Goal: Task Accomplishment & Management: Manage account settings

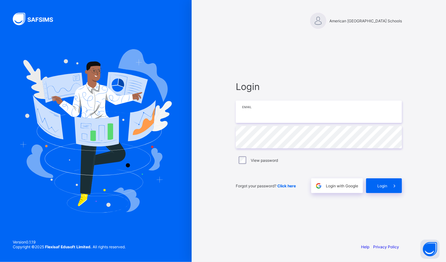
type input "**********"
click at [385, 186] on span "Login" at bounding box center [382, 186] width 10 height 5
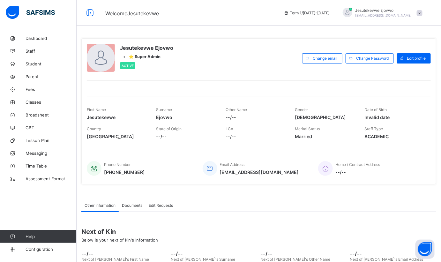
click at [36, 249] on span "Configuration" at bounding box center [51, 249] width 51 height 5
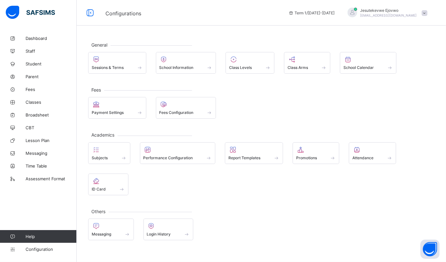
click at [32, 180] on span "Assessment Format" at bounding box center [51, 178] width 51 height 5
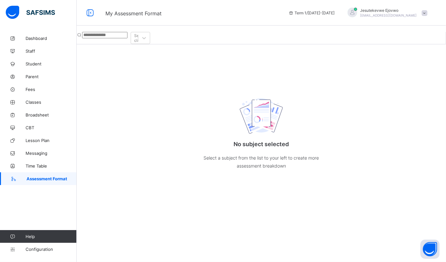
click at [147, 35] on icon at bounding box center [144, 38] width 6 height 6
click at [146, 37] on icon at bounding box center [144, 38] width 4 height 2
click at [91, 34] on input "text" at bounding box center [104, 35] width 45 height 6
click at [150, 34] on div at bounding box center [143, 37] width 11 height 11
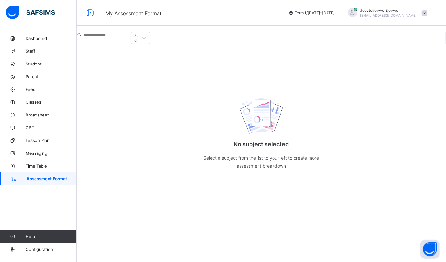
click at [37, 250] on span "Configuration" at bounding box center [51, 249] width 51 height 5
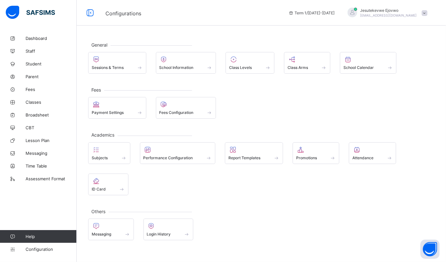
click at [108, 153] on div at bounding box center [109, 150] width 35 height 8
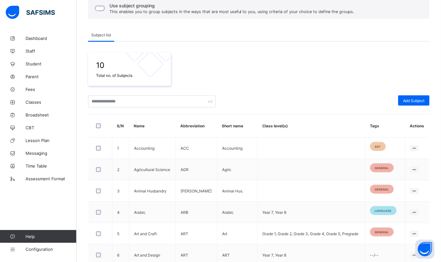
scroll to position [29, 0]
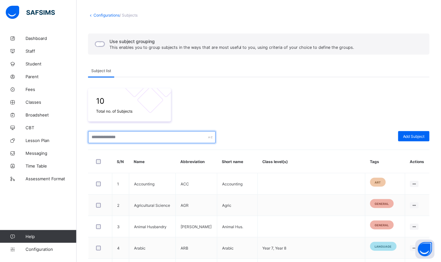
click at [161, 133] on input "text" at bounding box center [152, 137] width 128 height 12
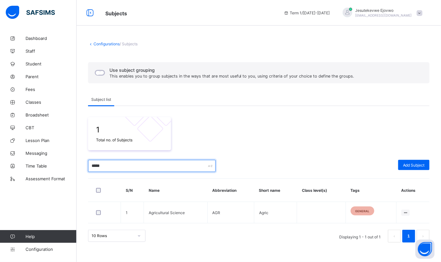
scroll to position [0, 0]
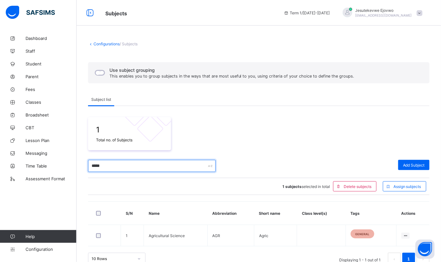
click at [115, 165] on input "*****" at bounding box center [152, 166] width 128 height 12
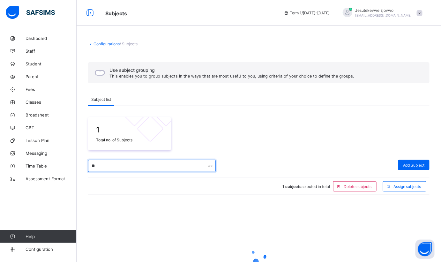
type input "*"
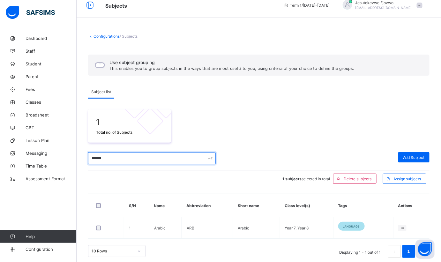
scroll to position [12, 0]
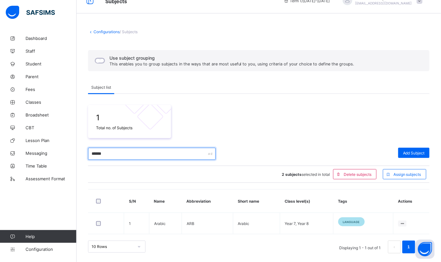
drag, startPoint x: 108, startPoint y: 156, endPoint x: 67, endPoint y: 156, distance: 40.9
click at [67, 156] on div "Subjects Term 1 / 2025-2026 Jesutekevwe Ejovwo ejovwo.j@aun.edu.ng Dashboard St…" at bounding box center [220, 125] width 441 height 275
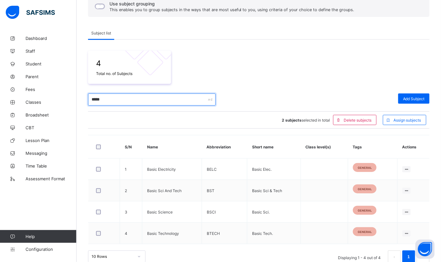
scroll to position [70, 0]
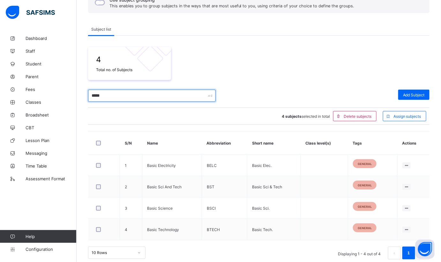
drag, startPoint x: 117, startPoint y: 94, endPoint x: 65, endPoint y: 88, distance: 52.8
click at [65, 88] on div "Subjects Term 1 / 2025-2026 Jesutekevwe Ejovwo ejovwo.j@aun.edu.ng Dashboard St…" at bounding box center [220, 99] width 441 height 339
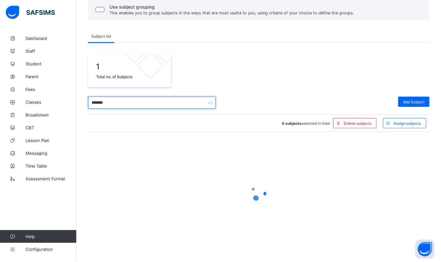
scroll to position [12, 0]
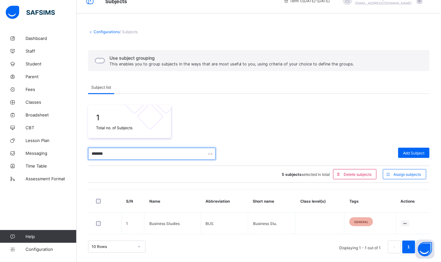
drag, startPoint x: 113, startPoint y: 156, endPoint x: 68, endPoint y: 147, distance: 45.9
click at [68, 147] on div "Subjects Term 1 / 2025-2026 Jesutekevwe Ejovwo ejovwo.j@aun.edu.ng Dashboard St…" at bounding box center [220, 125] width 441 height 275
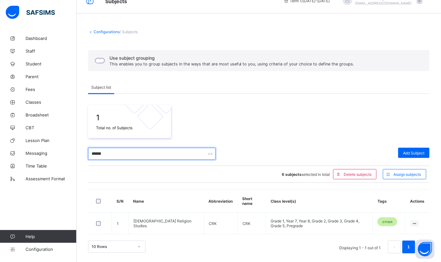
drag, startPoint x: 118, startPoint y: 153, endPoint x: 84, endPoint y: 150, distance: 34.0
click at [84, 150] on div "Configurations / Subjects Use subject grouping This enables you to group subjec…" at bounding box center [259, 141] width 365 height 243
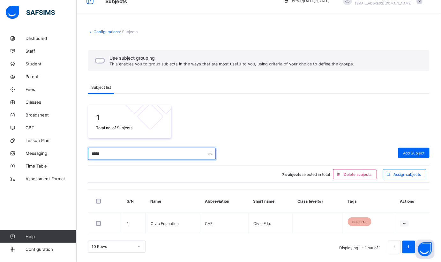
drag, startPoint x: 107, startPoint y: 156, endPoint x: 81, endPoint y: 151, distance: 26.0
click at [82, 151] on div "Configurations / Subjects Use subject grouping This enables you to group subjec…" at bounding box center [259, 141] width 365 height 243
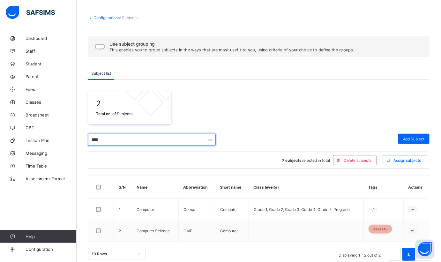
scroll to position [34, 0]
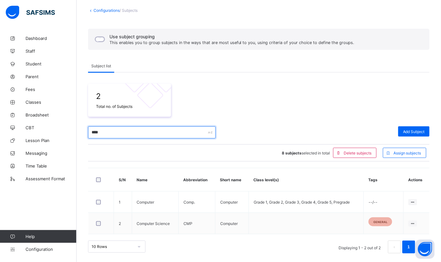
drag, startPoint x: 108, startPoint y: 134, endPoint x: 80, endPoint y: 134, distance: 27.1
click at [80, 134] on div "Configurations / Subjects Use subject grouping This enables you to group subjec…" at bounding box center [259, 130] width 365 height 265
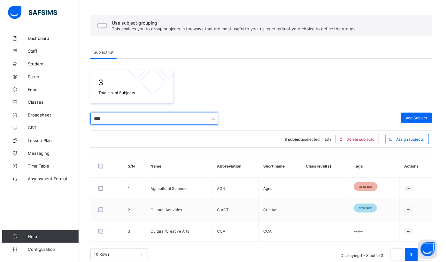
scroll to position [55, 0]
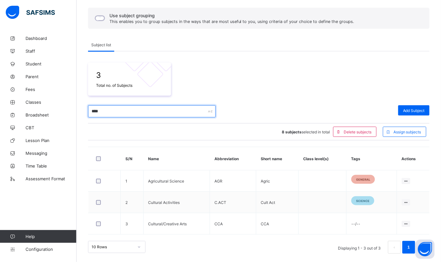
type input "****"
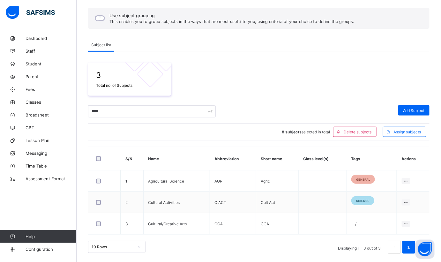
click at [0, 0] on div "Edit Subject" at bounding box center [0, 0] width 0 height 0
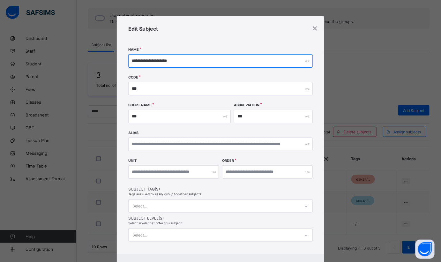
click at [147, 60] on input "**********" at bounding box center [220, 60] width 185 height 13
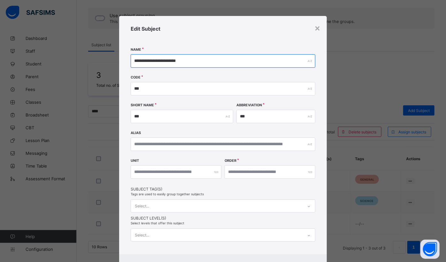
type input "**********"
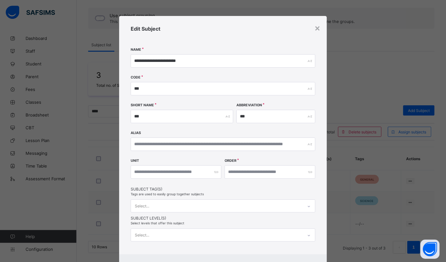
scroll to position [76, 0]
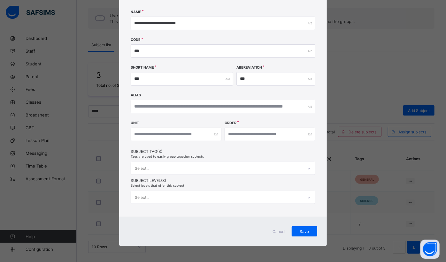
click at [203, 204] on div "Select..." at bounding box center [223, 197] width 185 height 13
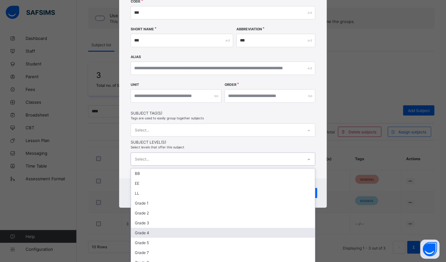
scroll to position [29, 0]
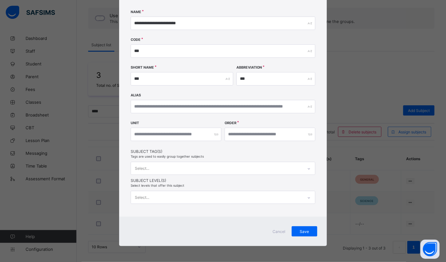
click at [317, 139] on div "**********" at bounding box center [223, 97] width 208 height 239
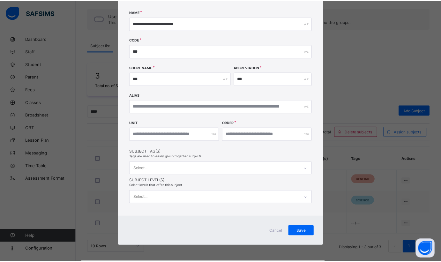
scroll to position [35, 0]
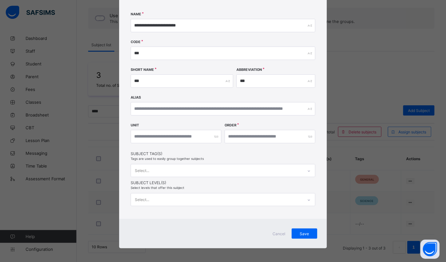
click at [280, 172] on div "Select..." at bounding box center [217, 170] width 172 height 12
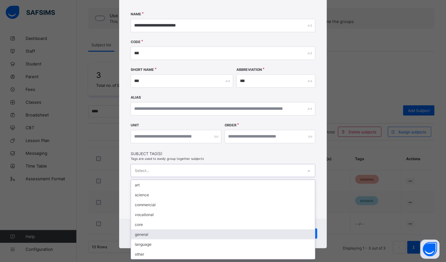
click at [178, 232] on div "general" at bounding box center [223, 235] width 184 height 10
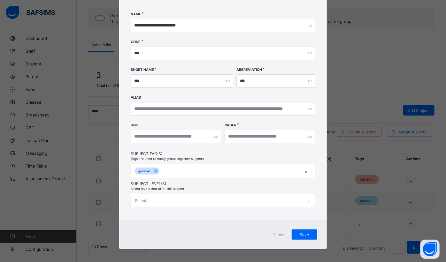
click at [321, 218] on div "**********" at bounding box center [223, 101] width 208 height 240
click at [306, 233] on span "Save" at bounding box center [304, 235] width 16 height 5
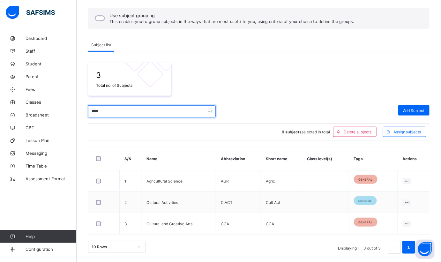
drag, startPoint x: 110, startPoint y: 112, endPoint x: 71, endPoint y: 114, distance: 39.6
click at [71, 114] on div "Subjects Term 1 / 2025-2026 Jesutekevwe Ejovwo ejovwo.j@aun.edu.ng Dashboard St…" at bounding box center [220, 104] width 441 height 318
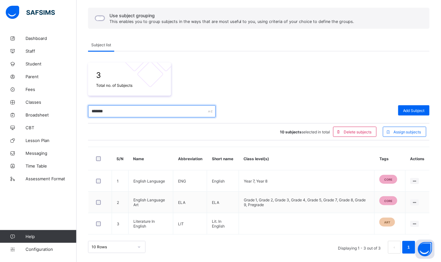
drag, startPoint x: 111, startPoint y: 112, endPoint x: 80, endPoint y: 112, distance: 31.0
click at [80, 112] on div "Configurations / Subjects Use subject grouping This enables you to group subjec…" at bounding box center [259, 120] width 365 height 286
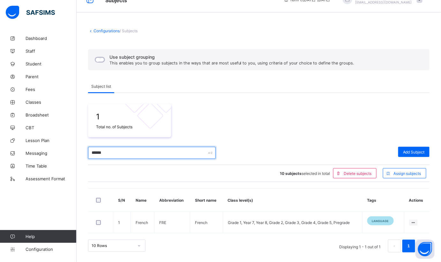
scroll to position [12, 0]
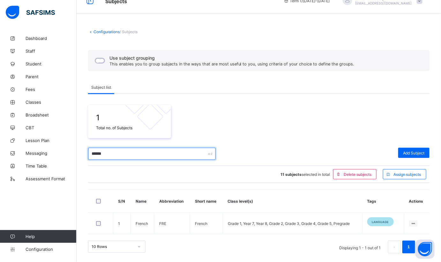
drag, startPoint x: 121, startPoint y: 156, endPoint x: 71, endPoint y: 153, distance: 50.5
click at [71, 153] on div "Subjects Term 1 / 2025-2026 Jesutekevwe Ejovwo ejovwo.j@aun.edu.ng Dashboard St…" at bounding box center [220, 125] width 441 height 275
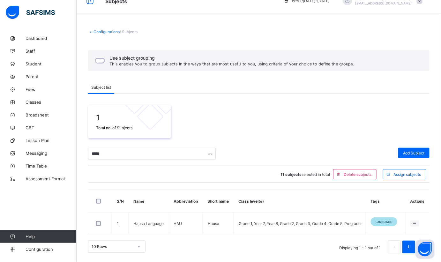
click at [94, 223] on div at bounding box center [100, 223] width 14 height 13
drag, startPoint x: 111, startPoint y: 151, endPoint x: 71, endPoint y: 150, distance: 40.0
click at [71, 150] on div "Subjects Term 1 / 2025-2026 Jesutekevwe Ejovwo ejovwo.j@aun.edu.ng Dashboard St…" at bounding box center [220, 125] width 441 height 275
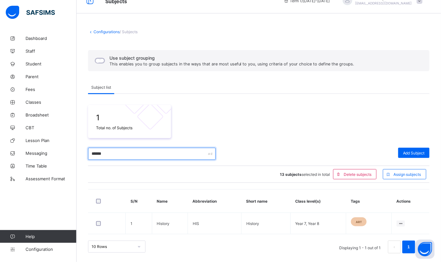
drag, startPoint x: 112, startPoint y: 153, endPoint x: 84, endPoint y: 154, distance: 28.1
click at [84, 154] on div "Configurations / Subjects Use subject grouping This enables you to group subjec…" at bounding box center [259, 141] width 365 height 243
drag, startPoint x: 103, startPoint y: 153, endPoint x: 82, endPoint y: 155, distance: 21.5
click at [82, 155] on div "Configurations / Subjects Use subject grouping This enables you to group subjec…" at bounding box center [259, 141] width 365 height 243
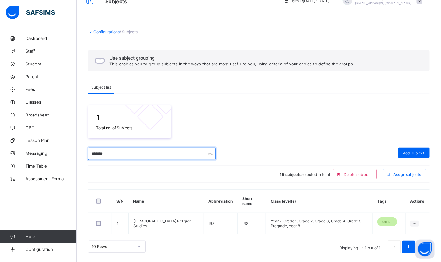
drag, startPoint x: 114, startPoint y: 156, endPoint x: 69, endPoint y: 155, distance: 44.7
click at [69, 155] on div "Subjects Term 1 / 2025-2026 Jesutekevwe Ejovwo ejovwo.j@aun.edu.ng Dashboard St…" at bounding box center [220, 125] width 441 height 275
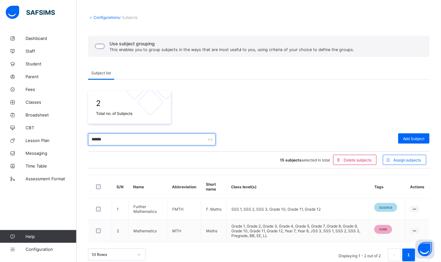
scroll to position [34, 0]
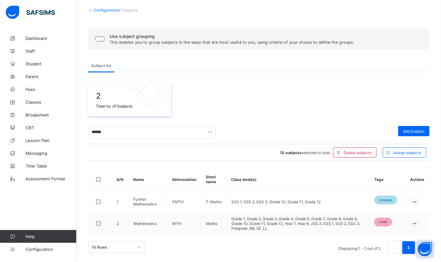
click at [95, 223] on div at bounding box center [100, 223] width 11 height 5
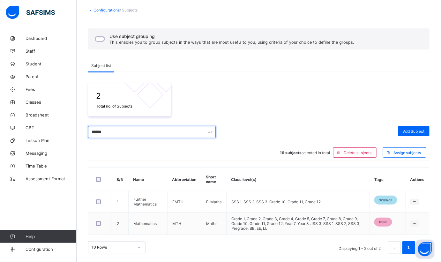
drag, startPoint x: 115, startPoint y: 133, endPoint x: 81, endPoint y: 133, distance: 33.5
click at [81, 133] on div "Configurations / Subjects Use subject grouping This enables you to group subjec…" at bounding box center [259, 131] width 365 height 266
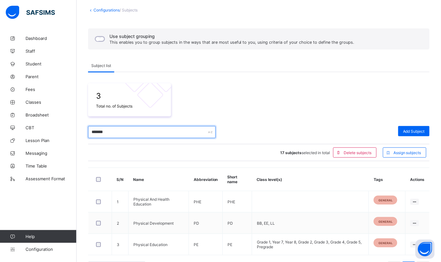
drag, startPoint x: 116, startPoint y: 135, endPoint x: 90, endPoint y: 133, distance: 26.2
click at [90, 133] on input "*******" at bounding box center [152, 132] width 128 height 12
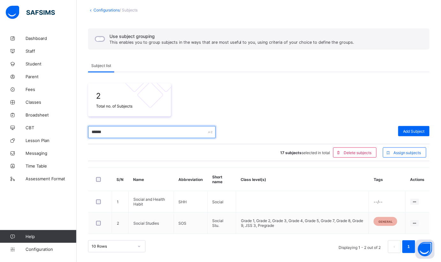
scroll to position [34, 0]
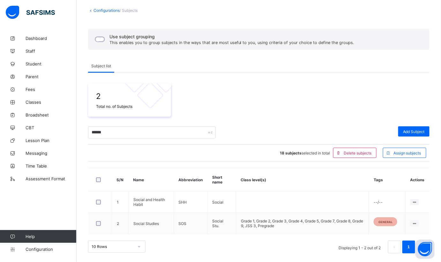
click at [415, 154] on span "Assign subjects" at bounding box center [408, 153] width 28 height 5
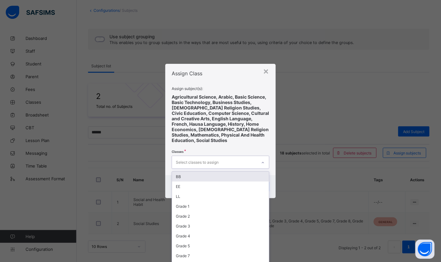
scroll to position [0, 0]
click at [256, 160] on div "Select classes to assign" at bounding box center [214, 162] width 85 height 12
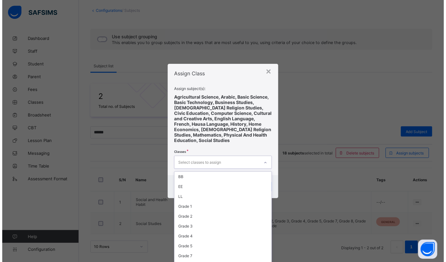
scroll to position [114, 0]
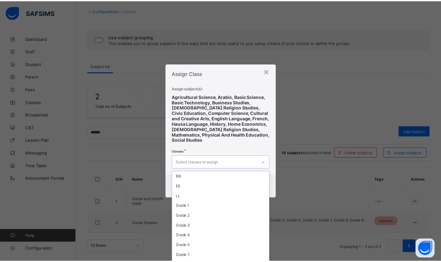
scroll to position [104, 0]
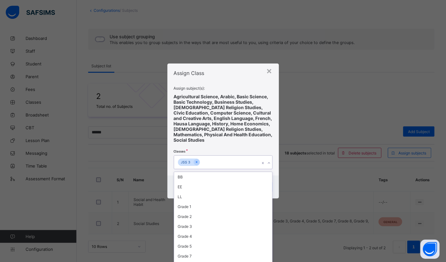
click at [321, 123] on div "× Assign Class Assign subject(s): Agricultural Science, Arabic, Basic Science, …" at bounding box center [223, 131] width 446 height 262
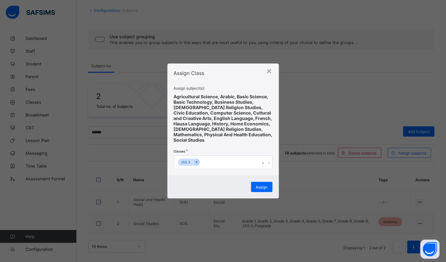
click at [265, 185] on span "Assign" at bounding box center [262, 187] width 12 height 5
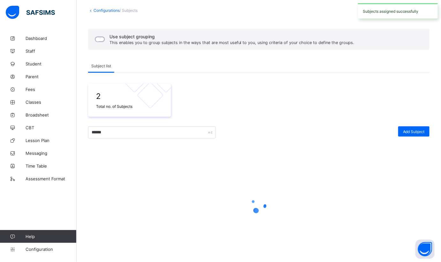
scroll to position [11, 0]
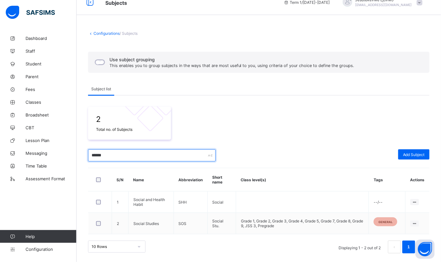
click at [128, 159] on input "******" at bounding box center [152, 155] width 128 height 12
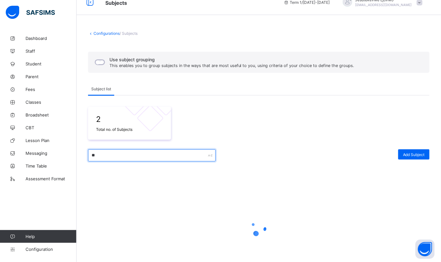
type input "*"
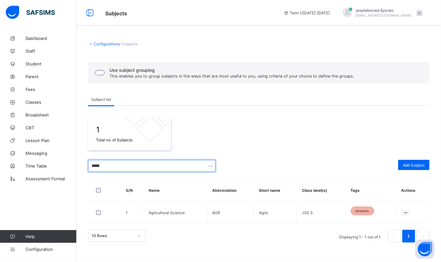
scroll to position [0, 0]
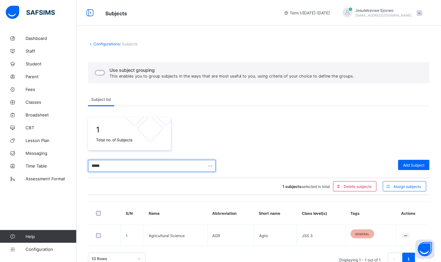
drag, startPoint x: 118, startPoint y: 165, endPoint x: 88, endPoint y: 165, distance: 30.3
click at [88, 165] on div "Configurations / Subjects Use subject grouping This enables you to group subjec…" at bounding box center [259, 153] width 365 height 243
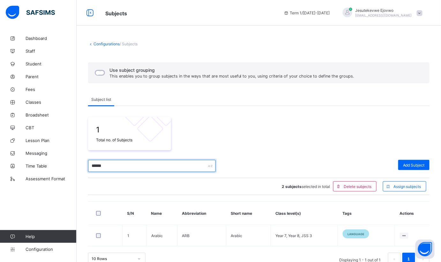
drag, startPoint x: 112, startPoint y: 169, endPoint x: 70, endPoint y: 163, distance: 42.7
click at [70, 163] on div "Subjects Term 1 / 2025-2026 Jesutekevwe Ejovwo ejovwo.j@aun.edu.ng Dashboard St…" at bounding box center [220, 137] width 441 height 275
drag, startPoint x: 113, startPoint y: 166, endPoint x: 93, endPoint y: 164, distance: 20.6
click at [93, 164] on input "*******" at bounding box center [152, 166] width 128 height 12
type input "*"
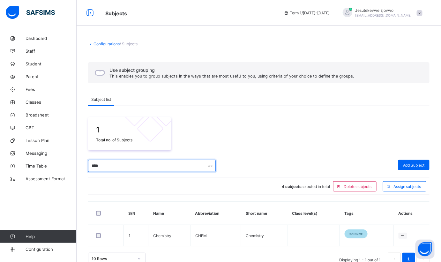
drag, startPoint x: 112, startPoint y: 165, endPoint x: 87, endPoint y: 165, distance: 25.6
click at [87, 165] on div "Configurations / Subjects Use subject grouping This enables you to group subjec…" at bounding box center [259, 153] width 365 height 243
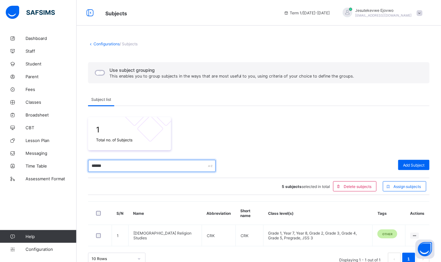
drag, startPoint x: 107, startPoint y: 166, endPoint x: 86, endPoint y: 164, distance: 21.8
click at [86, 164] on div "Configurations / Subjects Use subject grouping This enables you to group subjec…" at bounding box center [259, 153] width 365 height 243
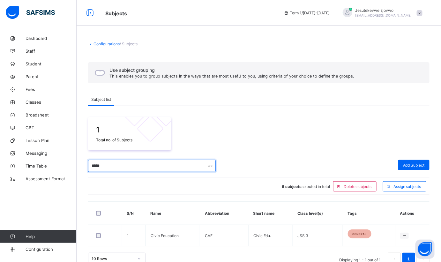
drag, startPoint x: 110, startPoint y: 165, endPoint x: 77, endPoint y: 167, distance: 33.0
click at [77, 167] on div "Configurations / Subjects Use subject grouping This enables you to group subjec…" at bounding box center [259, 153] width 365 height 243
drag, startPoint x: 123, startPoint y: 169, endPoint x: 83, endPoint y: 169, distance: 39.9
click at [83, 169] on div "Configurations / Subjects Use subject grouping This enables you to group subjec…" at bounding box center [259, 153] width 365 height 243
drag, startPoint x: 104, startPoint y: 167, endPoint x: 86, endPoint y: 168, distance: 18.2
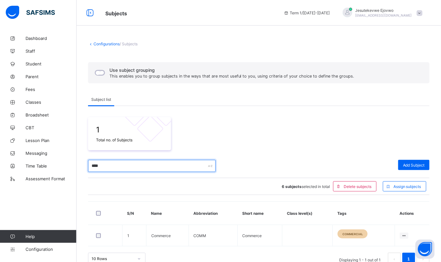
click at [86, 168] on div "Configurations / Subjects Use subject grouping This enables you to group subjec…" at bounding box center [259, 153] width 365 height 243
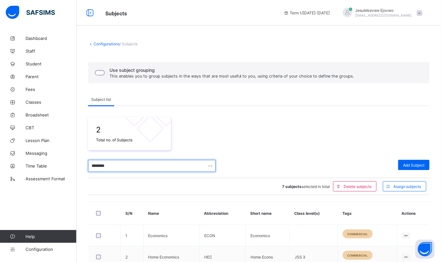
drag, startPoint x: 94, startPoint y: 164, endPoint x: 71, endPoint y: 162, distance: 23.1
click at [71, 162] on div "Subjects Term 1 / 2025-2026 Jesutekevwe Ejovwo ejovwo.j@aun.edu.ng Dashboard St…" at bounding box center [220, 148] width 441 height 297
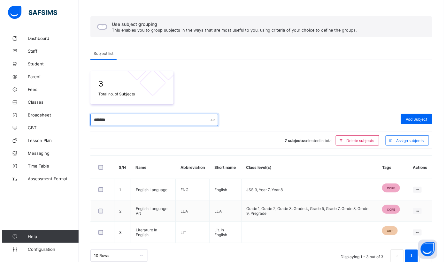
scroll to position [55, 0]
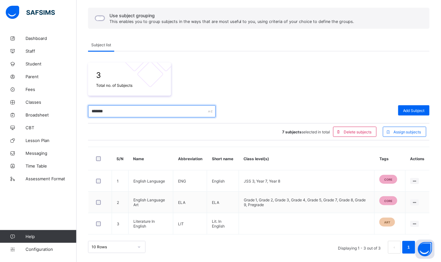
type input "*******"
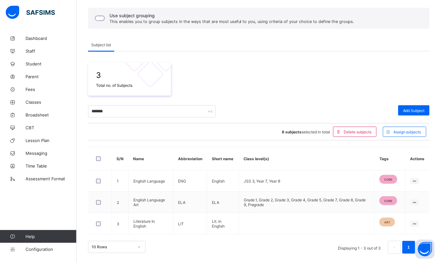
click at [0, 0] on ul "Edit Subject Assign to Level Delete Subject" at bounding box center [0, 0] width 0 height 0
click at [0, 0] on div "Edit Subject" at bounding box center [0, 0] width 0 height 0
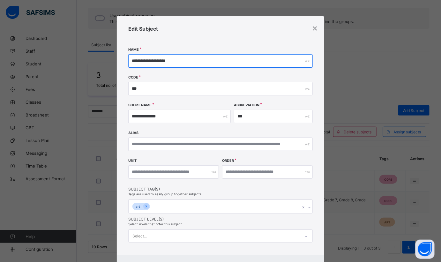
drag, startPoint x: 172, startPoint y: 61, endPoint x: 128, endPoint y: 67, distance: 44.2
click at [128, 67] on div "**********" at bounding box center [221, 136] width 208 height 240
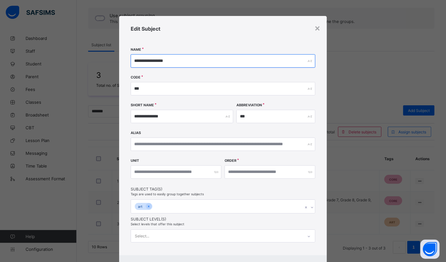
type input "**********"
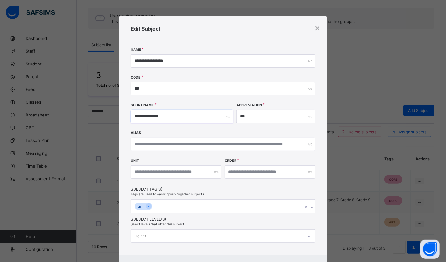
drag, startPoint x: 161, startPoint y: 116, endPoint x: 126, endPoint y: 118, distance: 34.5
click at [126, 118] on div "**********" at bounding box center [223, 136] width 208 height 240
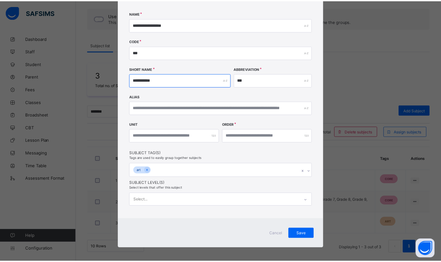
scroll to position [37, 0]
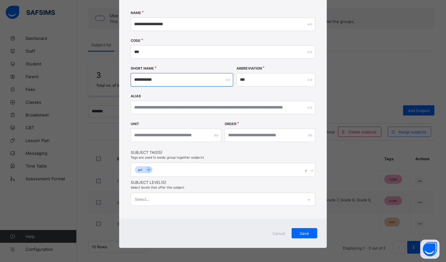
type input "**********"
click at [303, 231] on span "Save" at bounding box center [304, 233] width 16 height 5
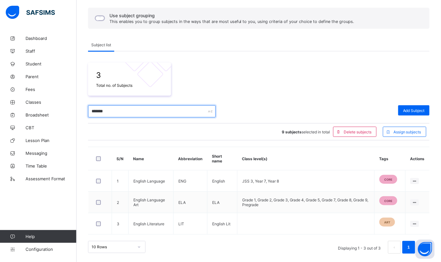
drag, startPoint x: 146, startPoint y: 115, endPoint x: 86, endPoint y: 115, distance: 60.4
click at [86, 115] on div "Configurations / Subjects Use subject grouping This enables you to group subjec…" at bounding box center [259, 120] width 365 height 286
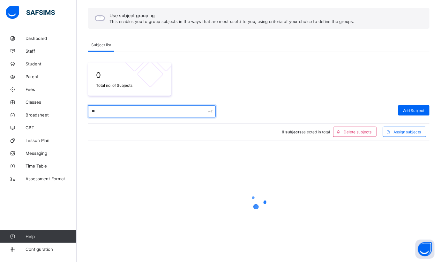
type input "*"
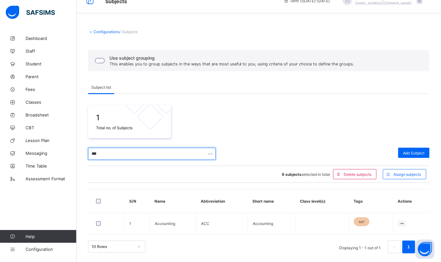
scroll to position [14, 0]
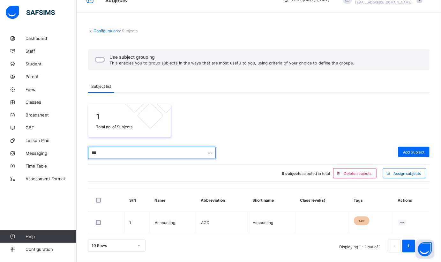
type input "***"
click at [0, 0] on ul "Edit Subject Assign to Level Delete Subject" at bounding box center [0, 0] width 0 height 0
click at [0, 0] on div "Edit Subject" at bounding box center [0, 0] width 0 height 0
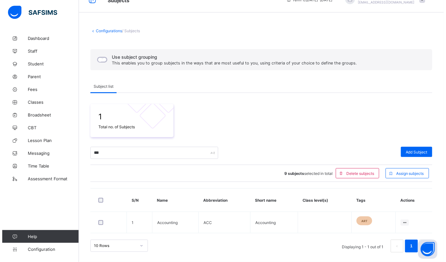
scroll to position [12, 0]
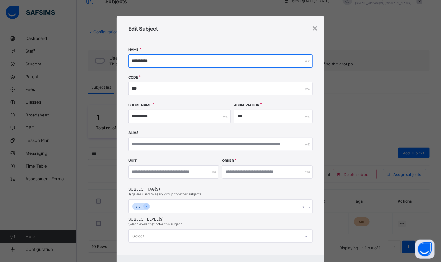
click at [129, 60] on input "**********" at bounding box center [220, 60] width 185 height 13
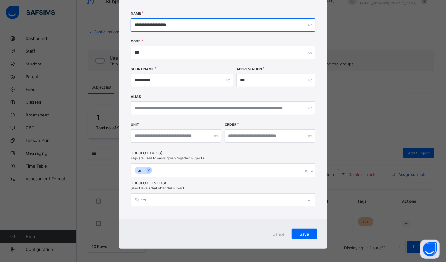
scroll to position [37, 0]
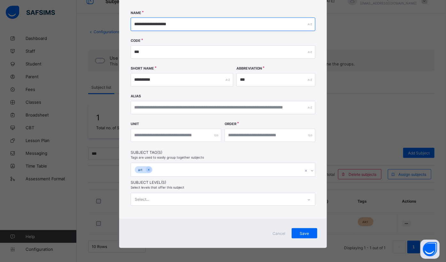
type input "**********"
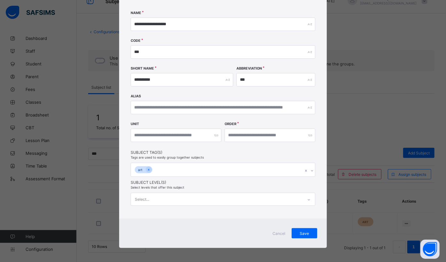
click at [305, 228] on div "Save" at bounding box center [305, 233] width 26 height 10
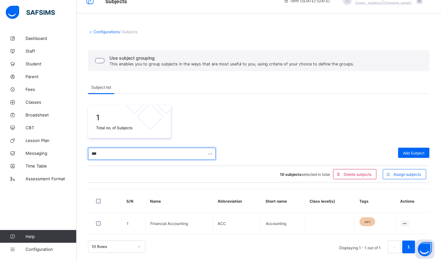
drag, startPoint x: 147, startPoint y: 156, endPoint x: 87, endPoint y: 154, distance: 60.7
click at [87, 154] on div "Configurations / Subjects Use subject grouping This enables you to group subjec…" at bounding box center [259, 141] width 365 height 243
drag, startPoint x: 104, startPoint y: 153, endPoint x: 83, endPoint y: 150, distance: 20.9
click at [83, 150] on div "Configurations / Subjects Use subject grouping This enables you to group subjec…" at bounding box center [259, 141] width 365 height 243
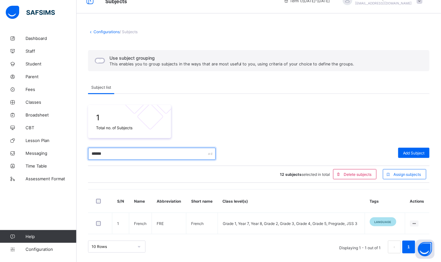
drag, startPoint x: 108, startPoint y: 151, endPoint x: 84, endPoint y: 152, distance: 24.3
click at [84, 152] on div "Configurations / Subjects Use subject grouping This enables you to group subjec…" at bounding box center [259, 141] width 365 height 243
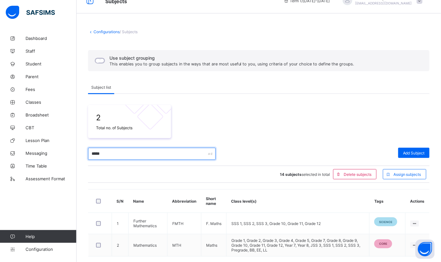
drag, startPoint x: 108, startPoint y: 154, endPoint x: 87, endPoint y: 153, distance: 21.4
click at [87, 153] on div "Configurations / Subjects Use subject grouping This enables you to group subjec…" at bounding box center [259, 153] width 365 height 266
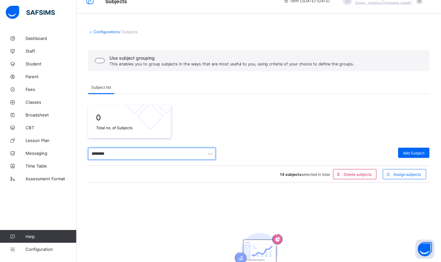
click at [97, 153] on input "********" at bounding box center [152, 154] width 128 height 12
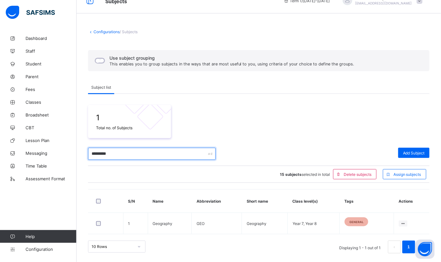
drag, startPoint x: 122, startPoint y: 153, endPoint x: 85, endPoint y: 159, distance: 36.8
click at [85, 159] on div "Configurations / Subjects Use subject grouping This enables you to group subjec…" at bounding box center [259, 141] width 365 height 243
drag, startPoint x: 147, startPoint y: 153, endPoint x: 62, endPoint y: 151, distance: 85.0
click at [62, 151] on div "**********" at bounding box center [220, 125] width 441 height 275
drag, startPoint x: 116, startPoint y: 153, endPoint x: 87, endPoint y: 154, distance: 29.1
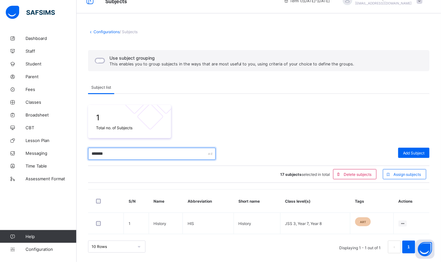
click at [87, 154] on div "Configurations / Subjects Use subject grouping This enables you to group subjec…" at bounding box center [259, 141] width 365 height 243
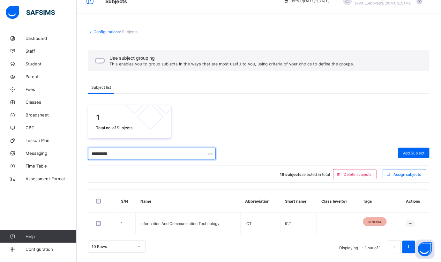
drag, startPoint x: 105, startPoint y: 155, endPoint x: 88, endPoint y: 155, distance: 16.3
click at [88, 155] on input "**********" at bounding box center [152, 154] width 128 height 12
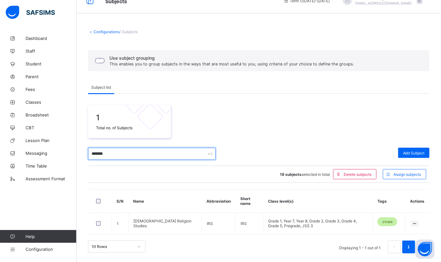
drag, startPoint x: 111, startPoint y: 155, endPoint x: 84, endPoint y: 154, distance: 27.1
click at [84, 154] on div "Configurations / Subjects Use subject grouping This enables you to group subjec…" at bounding box center [259, 141] width 365 height 243
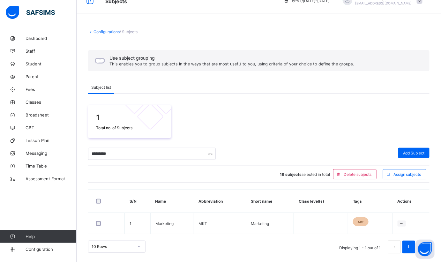
click at [95, 221] on div at bounding box center [106, 223] width 23 height 5
drag, startPoint x: 120, startPoint y: 156, endPoint x: 78, endPoint y: 155, distance: 41.8
click at [78, 155] on div "Configurations / Subjects Use subject grouping This enables you to group subjec…" at bounding box center [259, 141] width 365 height 243
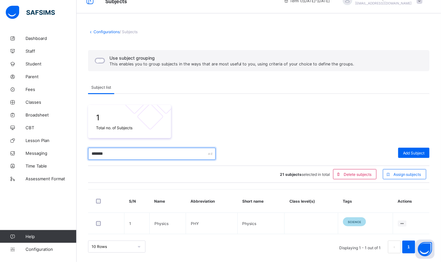
drag, startPoint x: 107, startPoint y: 153, endPoint x: 68, endPoint y: 157, distance: 39.5
click at [73, 156] on div "Subjects Term 1 / 2025-2026 Jesutekevwe Ejovwo ejovwo.j@aun.edu.ng Dashboard St…" at bounding box center [220, 125] width 441 height 275
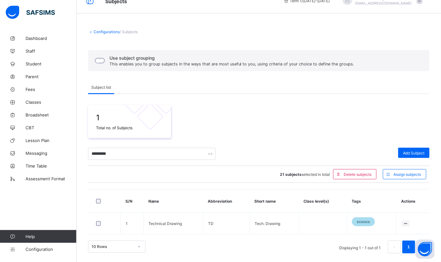
click at [101, 223] on div at bounding box center [104, 223] width 19 height 5
drag, startPoint x: 115, startPoint y: 155, endPoint x: 86, endPoint y: 158, distance: 28.9
click at [86, 158] on div "Configurations / Subjects Use subject grouping This enables you to group subjec…" at bounding box center [259, 141] width 365 height 243
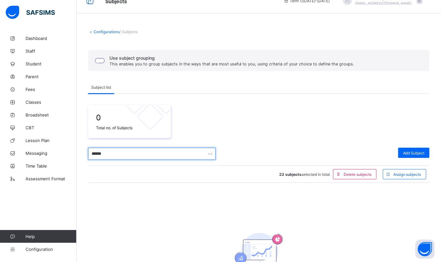
type input "******"
click at [418, 155] on span "Add Subject" at bounding box center [414, 153] width 22 height 5
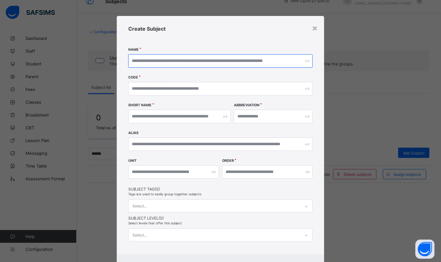
click at [181, 59] on input "text" at bounding box center [220, 60] width 185 height 13
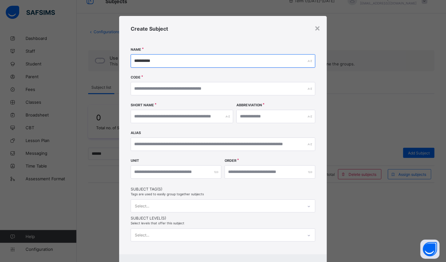
type input "**********"
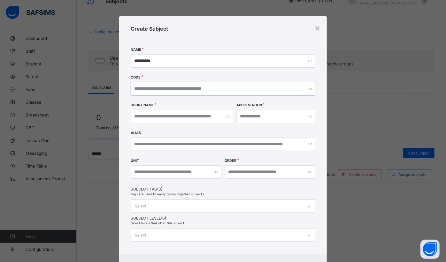
click at [181, 87] on input "text" at bounding box center [223, 88] width 185 height 13
type input "****"
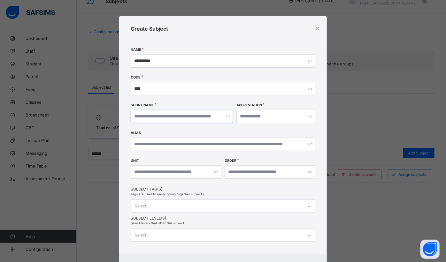
click at [211, 115] on input "text" at bounding box center [182, 116] width 103 height 13
type input "******"
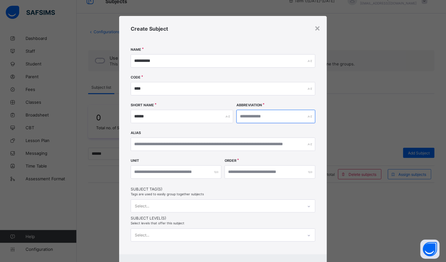
click at [271, 115] on input "text" at bounding box center [275, 116] width 79 height 13
type input "*"
type input "***"
click at [258, 170] on input "number" at bounding box center [270, 171] width 91 height 13
type input "*"
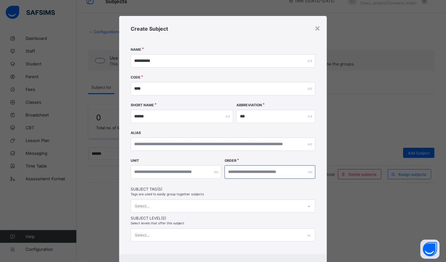
type input "**"
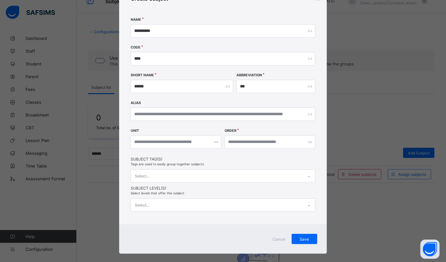
click at [199, 183] on div "Select..." at bounding box center [223, 176] width 185 height 13
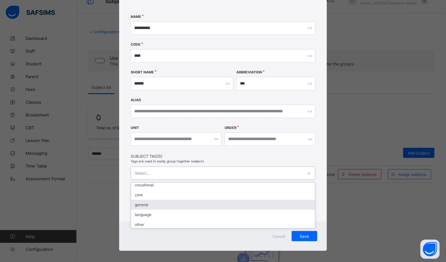
scroll to position [0, 0]
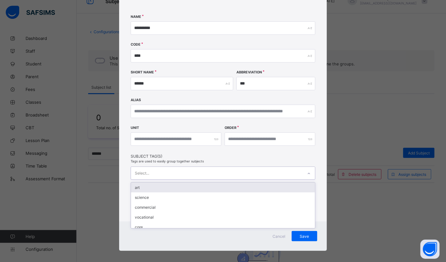
click at [154, 186] on div "art" at bounding box center [223, 188] width 184 height 10
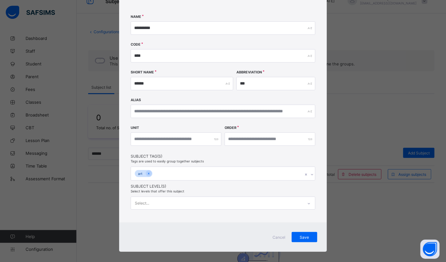
click at [175, 156] on span "Subject Tag(s)" at bounding box center [223, 156] width 185 height 5
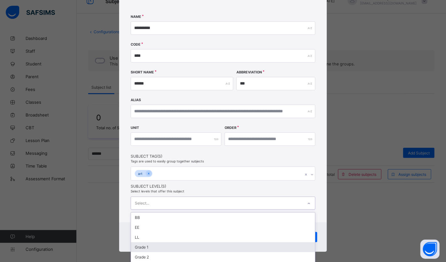
scroll to position [77, 0]
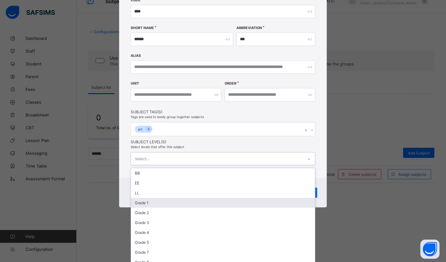
click at [180, 165] on div "option Grade 1 focused, 4 of 21. 21 results available. Use Up and Down to choos…" at bounding box center [223, 158] width 185 height 13
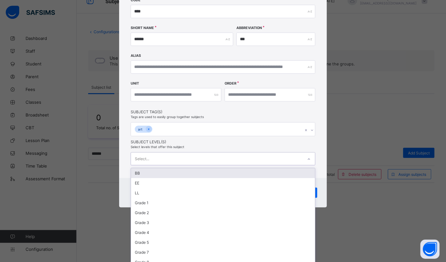
click at [207, 148] on div "**********" at bounding box center [223, 59] width 208 height 240
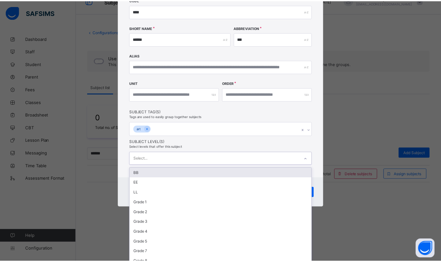
scroll to position [37, 0]
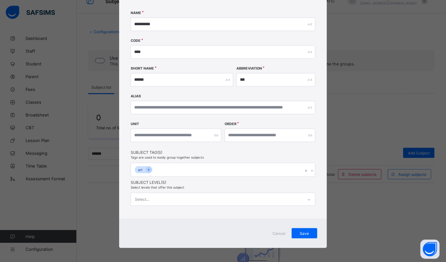
click at [302, 233] on span "Save" at bounding box center [304, 233] width 16 height 5
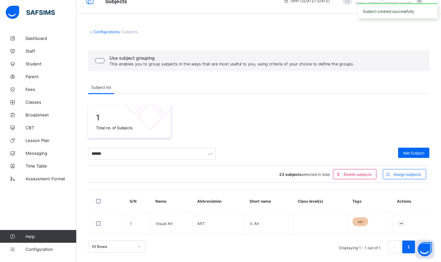
click at [412, 176] on span "Assign subjects" at bounding box center [408, 174] width 28 height 5
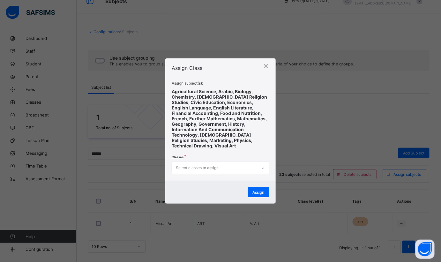
click at [263, 163] on div at bounding box center [263, 168] width 11 height 10
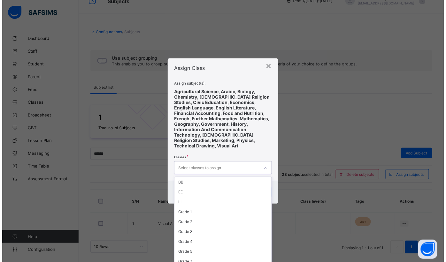
scroll to position [90, 0]
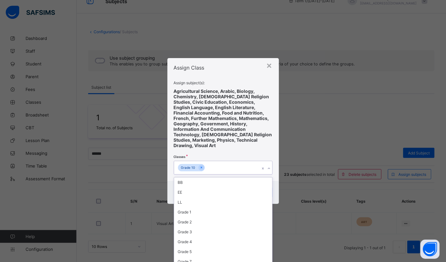
click at [231, 167] on div at bounding box center [229, 168] width 6 height 6
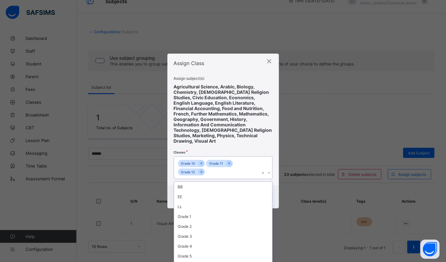
scroll to position [90, 0]
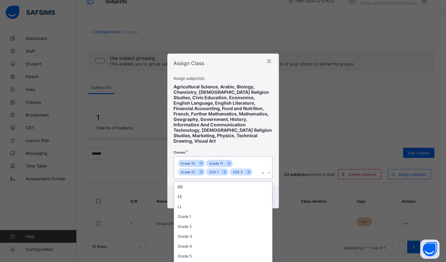
scroll to position [61, 0]
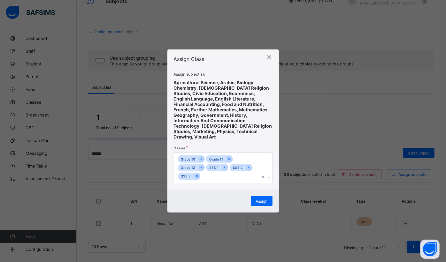
click at [255, 133] on div "Assign subject(s): Agricultural Science, Arabic, Biology, Chemistry, Christian …" at bounding box center [223, 128] width 99 height 112
click at [258, 199] on span "Assign" at bounding box center [262, 201] width 12 height 5
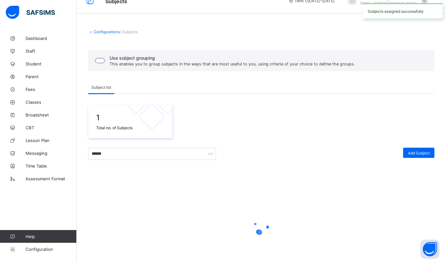
scroll to position [0, 0]
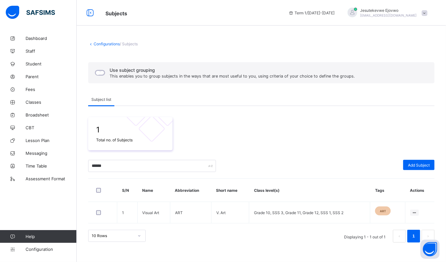
click at [411, 210] on div at bounding box center [414, 213] width 9 height 6
click at [0, 0] on div "Edit Subject" at bounding box center [0, 0] width 0 height 0
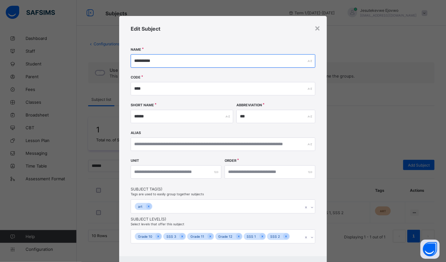
click at [157, 59] on input "**********" at bounding box center [223, 60] width 185 height 13
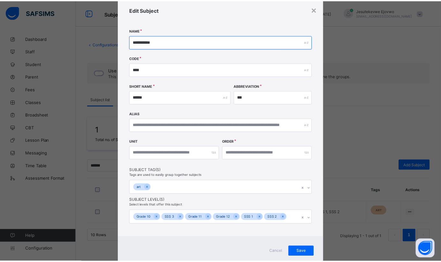
scroll to position [38, 0]
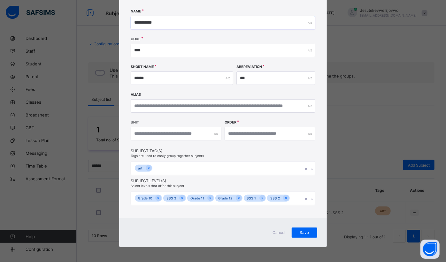
type input "**********"
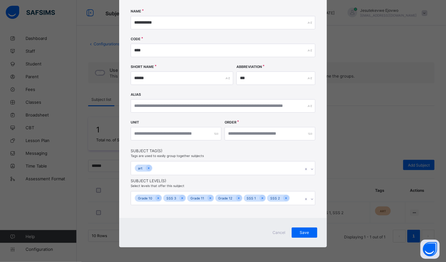
click at [302, 233] on span "Save" at bounding box center [304, 232] width 16 height 5
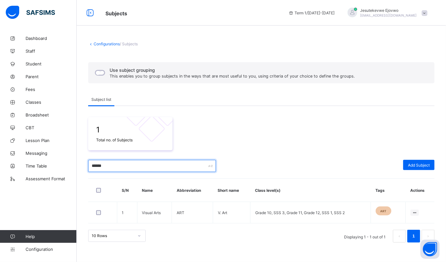
drag, startPoint x: 133, startPoint y: 162, endPoint x: 80, endPoint y: 161, distance: 54.0
click at [80, 161] on div "Configurations / Subjects Use subject grouping This enables you to group subjec…" at bounding box center [261, 142] width 369 height 220
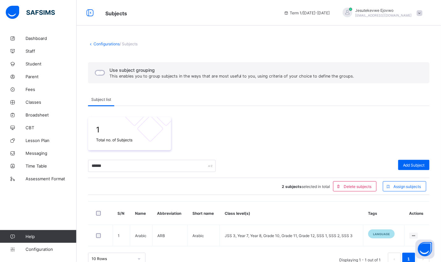
scroll to position [12, 0]
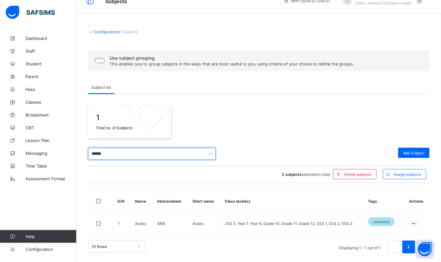
drag, startPoint x: 138, startPoint y: 156, endPoint x: 71, endPoint y: 157, distance: 66.8
click at [71, 157] on div "Subjects Term 1 / 2025-2026 Jesutekevwe Ejovwo ejovwo.j@aun.edu.ng Dashboard St…" at bounding box center [220, 125] width 441 height 275
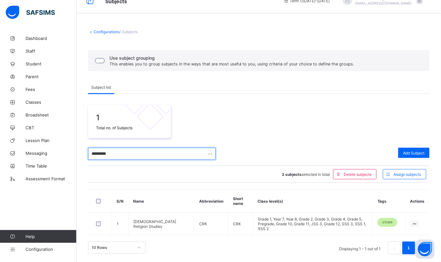
drag, startPoint x: 115, startPoint y: 154, endPoint x: 89, endPoint y: 154, distance: 25.2
click at [89, 154] on input "*********" at bounding box center [152, 154] width 128 height 12
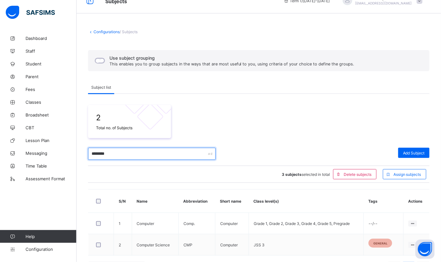
scroll to position [34, 0]
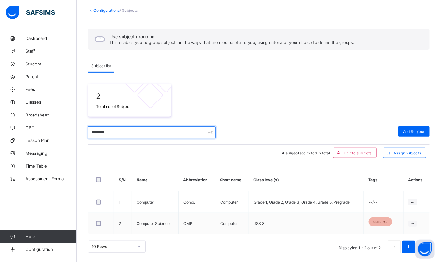
drag, startPoint x: 124, startPoint y: 134, endPoint x: 91, endPoint y: 126, distance: 33.8
click at [91, 126] on input "********" at bounding box center [152, 132] width 128 height 12
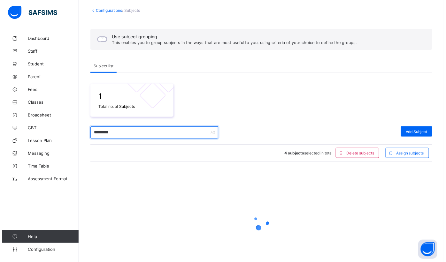
scroll to position [12, 0]
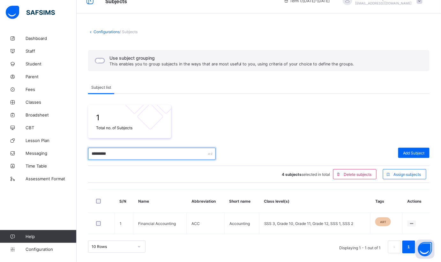
type input "*********"
click at [425, 151] on span "Add Subject" at bounding box center [414, 153] width 22 height 5
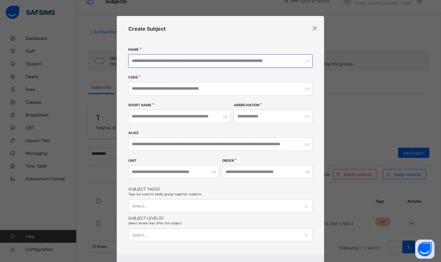
click at [176, 60] on input "text" at bounding box center [220, 60] width 185 height 13
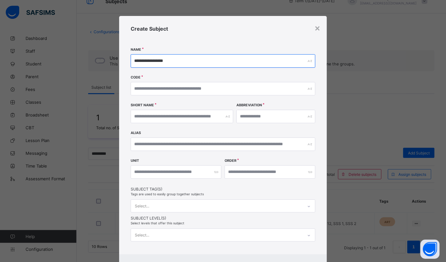
type input "**********"
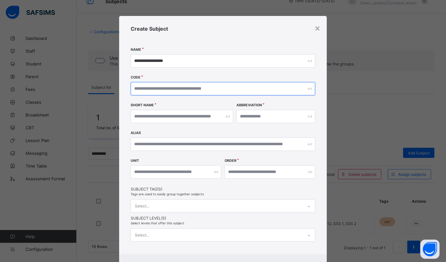
click at [169, 90] on input "text" at bounding box center [223, 88] width 185 height 13
type input "****"
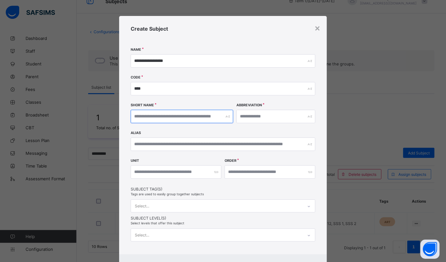
click at [174, 116] on input "text" at bounding box center [182, 116] width 103 height 13
type input "**"
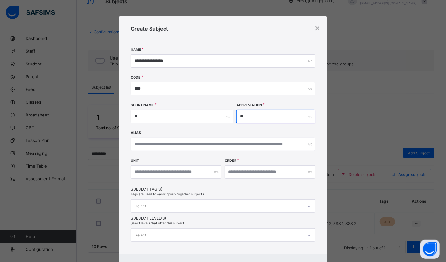
type input "**"
click at [289, 172] on input "number" at bounding box center [270, 171] width 91 height 13
type input "**"
click at [218, 233] on div "Select..." at bounding box center [223, 235] width 185 height 13
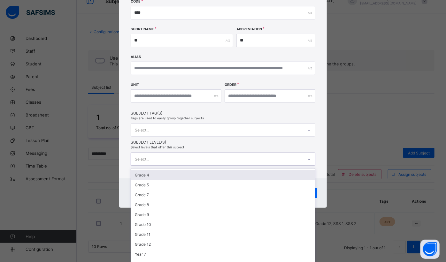
scroll to position [35, 0]
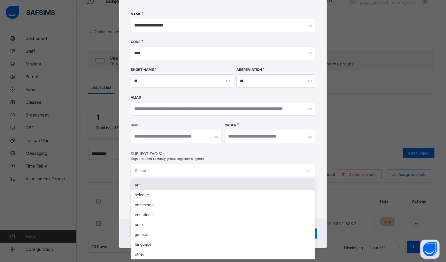
click at [221, 129] on div "**********" at bounding box center [223, 100] width 208 height 239
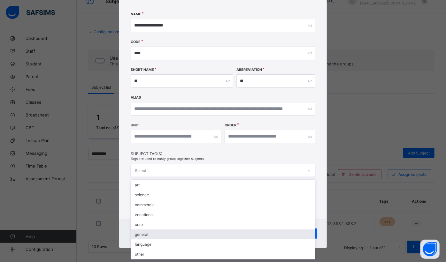
click at [150, 231] on div "general" at bounding box center [223, 235] width 184 height 10
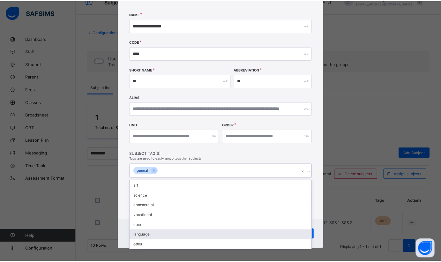
scroll to position [37, 0]
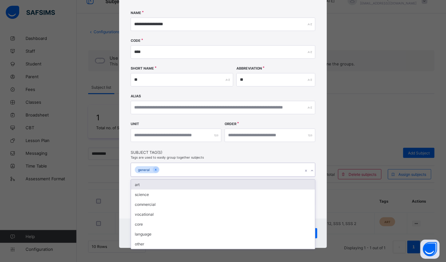
click at [266, 150] on span "Subject Tag(s)" at bounding box center [223, 152] width 185 height 5
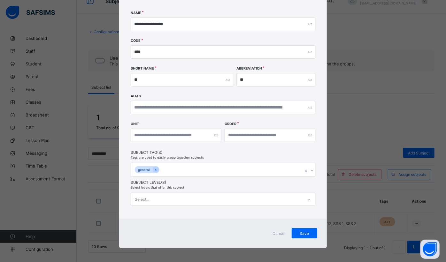
click at [311, 234] on div "Save" at bounding box center [305, 233] width 26 height 10
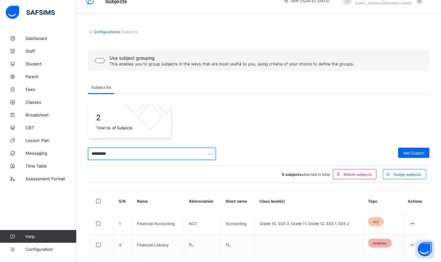
drag, startPoint x: 136, startPoint y: 151, endPoint x: 88, endPoint y: 150, distance: 48.9
click at [88, 150] on div "Configurations / Subjects Use subject grouping This enables you to group subjec…" at bounding box center [259, 152] width 365 height 265
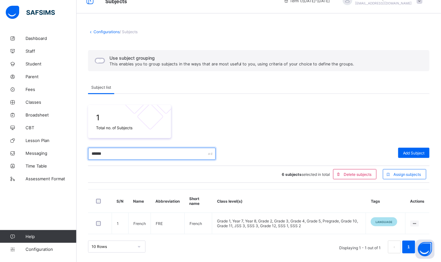
drag, startPoint x: 123, startPoint y: 150, endPoint x: 74, endPoint y: 150, distance: 48.5
click at [74, 150] on div "Subjects Term 1 / 2025-2026 Jesutekevwe Ejovwo ejovwo.j@aun.edu.ng Dashboard St…" at bounding box center [220, 125] width 441 height 275
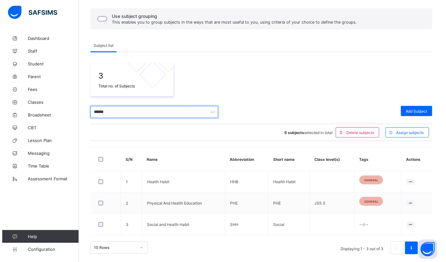
scroll to position [55, 0]
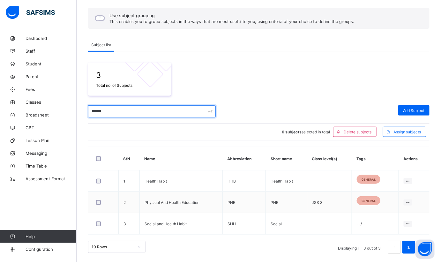
type input "******"
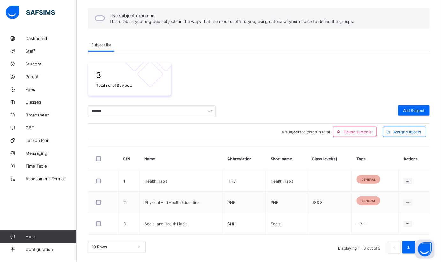
click at [0, 0] on div "Edit Subject" at bounding box center [0, 0] width 0 height 0
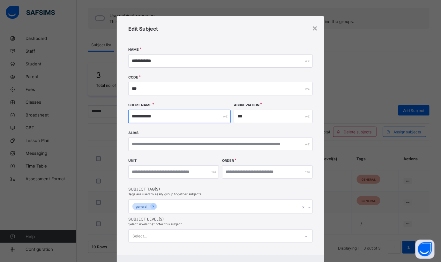
drag, startPoint x: 155, startPoint y: 118, endPoint x: 144, endPoint y: 118, distance: 10.9
click at [144, 118] on input "**********" at bounding box center [179, 116] width 103 height 13
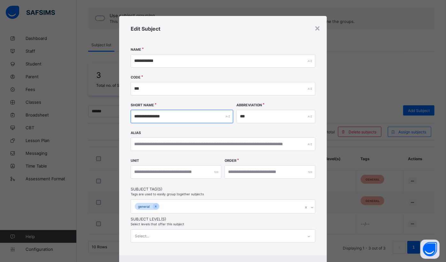
type input "**********"
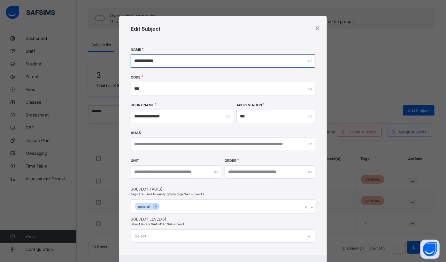
drag, startPoint x: 157, startPoint y: 62, endPoint x: 147, endPoint y: 62, distance: 10.9
click at [147, 62] on input "**********" at bounding box center [223, 60] width 185 height 13
type input "**********"
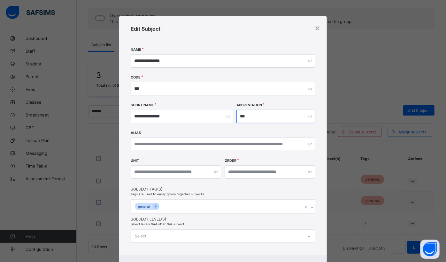
click at [248, 116] on input "***" at bounding box center [275, 116] width 79 height 13
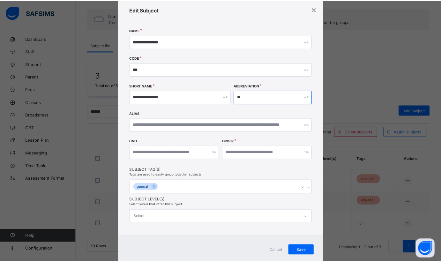
scroll to position [37, 0]
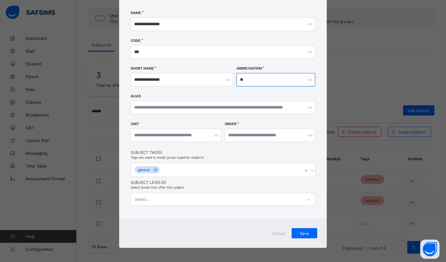
type input "**"
click at [296, 231] on span "Save" at bounding box center [304, 233] width 16 height 5
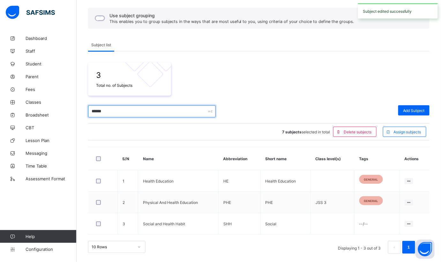
drag, startPoint x: 102, startPoint y: 111, endPoint x: 84, endPoint y: 108, distance: 18.3
click at [84, 108] on div "Configurations / Subjects Use subject grouping This enables you to group subjec…" at bounding box center [259, 120] width 365 height 286
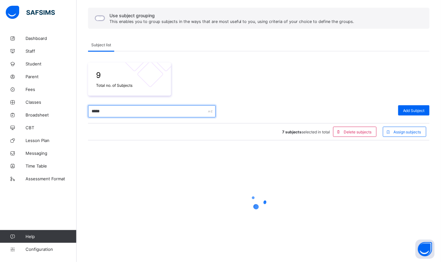
scroll to position [12, 0]
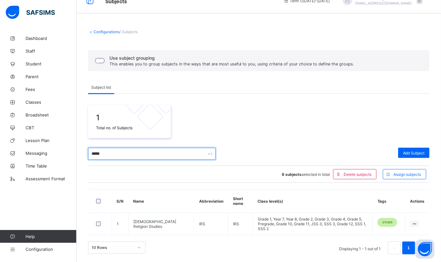
drag, startPoint x: 106, startPoint y: 155, endPoint x: 76, endPoint y: 150, distance: 30.6
click at [76, 150] on div "Subjects Term 1 / 2025-2026 Jesutekevwe Ejovwo ejovwo.j@aun.edu.ng Dashboard St…" at bounding box center [220, 126] width 441 height 276
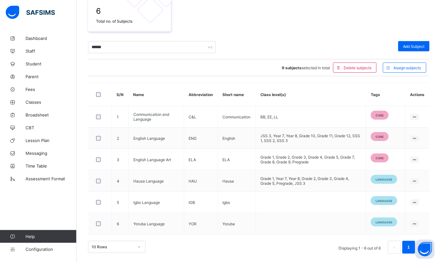
scroll to position [90, 0]
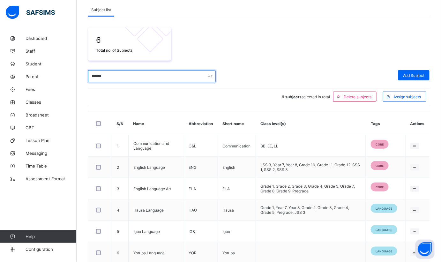
drag, startPoint x: 106, startPoint y: 74, endPoint x: 75, endPoint y: 73, distance: 31.0
click at [75, 73] on div "Subjects Term 1 / 2025-2026 Jesutekevwe Ejovwo ejovwo.j@aun.edu.ng Dashboard St…" at bounding box center [220, 101] width 441 height 382
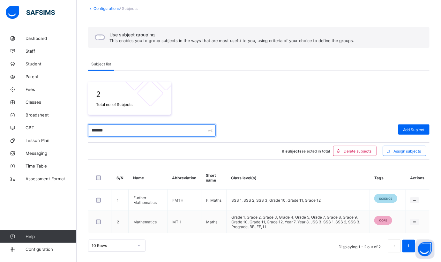
scroll to position [34, 0]
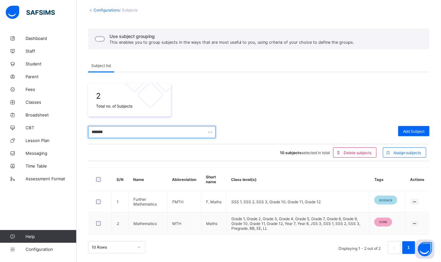
drag, startPoint x: 117, startPoint y: 131, endPoint x: 86, endPoint y: 130, distance: 30.4
click at [87, 130] on div "Configurations / Subjects Use subject grouping This enables you to group subjec…" at bounding box center [259, 131] width 365 height 266
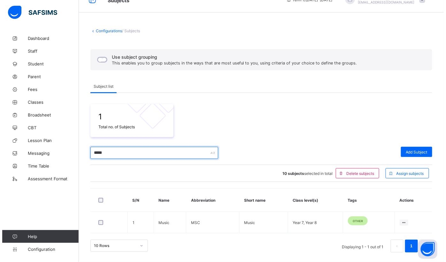
scroll to position [12, 0]
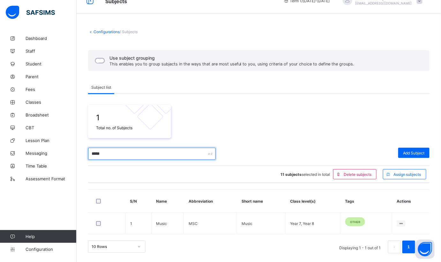
drag, startPoint x: 106, startPoint y: 155, endPoint x: 88, endPoint y: 156, distance: 18.2
click at [88, 156] on div "Configurations / Subjects Use subject grouping This enables you to group subjec…" at bounding box center [259, 141] width 365 height 243
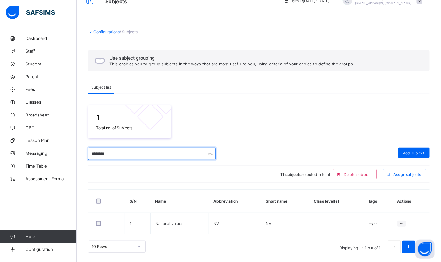
type input "********"
click at [0, 0] on ul "Edit Subject Assign to Level Delete Subject" at bounding box center [0, 0] width 0 height 0
click at [0, 0] on div "Edit Subject" at bounding box center [0, 0] width 0 height 0
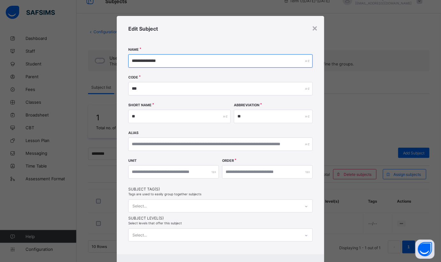
click at [149, 58] on input "**********" at bounding box center [220, 60] width 185 height 13
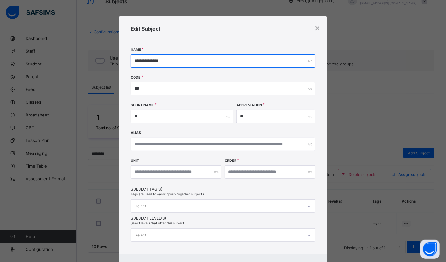
click at [190, 61] on input "**********" at bounding box center [223, 60] width 185 height 13
type input "**********"
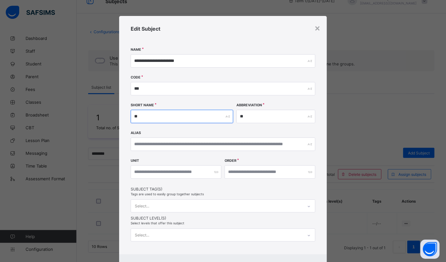
click at [174, 113] on input "**" at bounding box center [182, 116] width 103 height 13
type input "***"
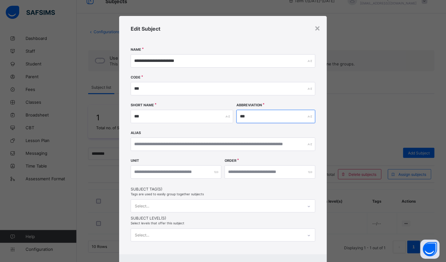
type input "***"
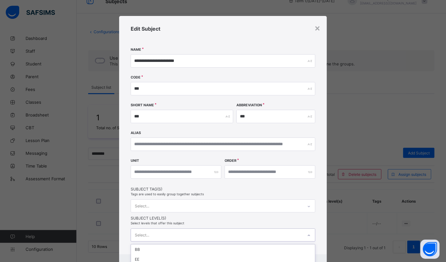
click at [164, 236] on div "option Grade 5 focused, 8 of 21. 21 results available. Use Up and Down to choos…" at bounding box center [223, 235] width 185 height 13
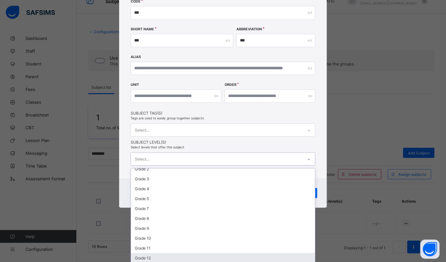
scroll to position [109, 0]
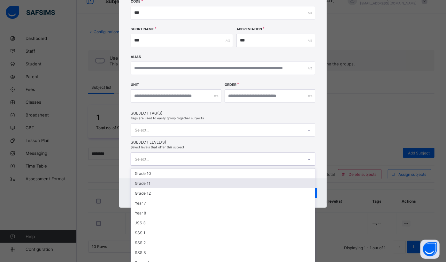
click at [182, 128] on div "**********" at bounding box center [223, 59] width 208 height 239
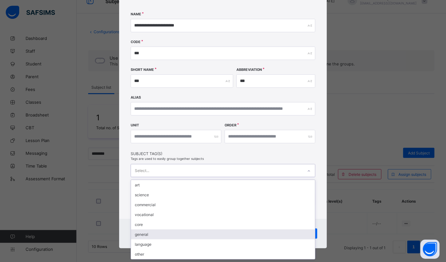
click at [148, 232] on div "general" at bounding box center [223, 235] width 184 height 10
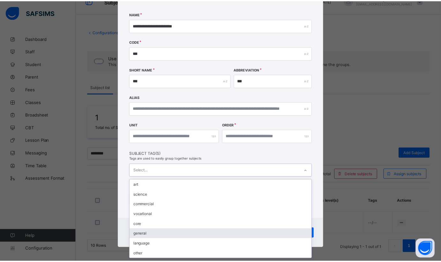
scroll to position [37, 0]
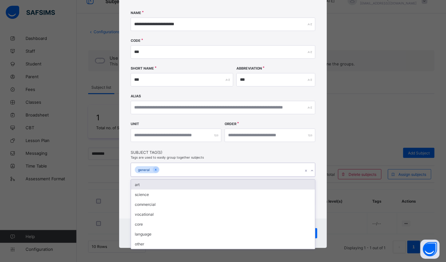
click at [196, 122] on div "Unit Order **" at bounding box center [223, 136] width 185 height 28
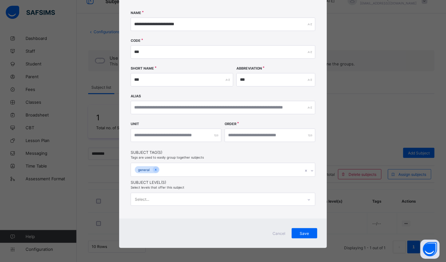
click at [312, 233] on div "Save" at bounding box center [305, 233] width 26 height 10
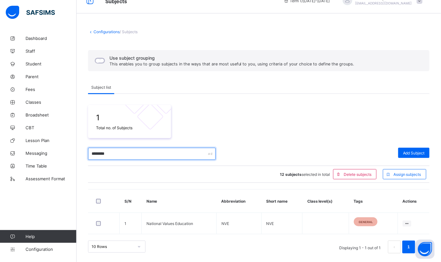
drag, startPoint x: 117, startPoint y: 156, endPoint x: 85, endPoint y: 151, distance: 31.6
click at [85, 151] on div "Configurations / Subjects Use subject grouping This enables you to group subjec…" at bounding box center [259, 141] width 365 height 243
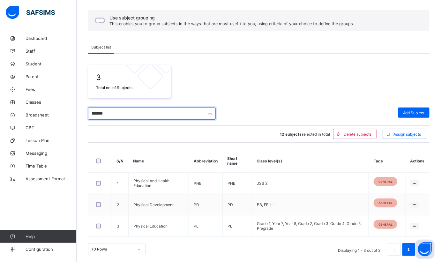
scroll to position [55, 0]
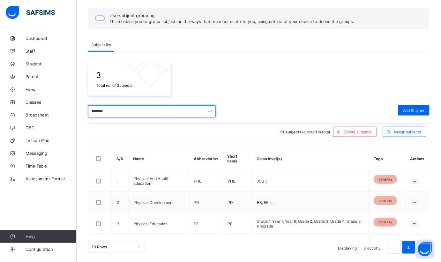
drag, startPoint x: 120, startPoint y: 110, endPoint x: 87, endPoint y: 110, distance: 33.5
click at [87, 110] on div "Configurations / Subjects Use subject grouping This enables you to group subjec…" at bounding box center [259, 120] width 365 height 286
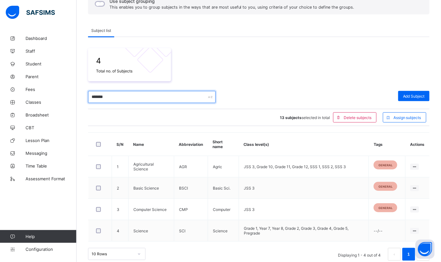
scroll to position [76, 0]
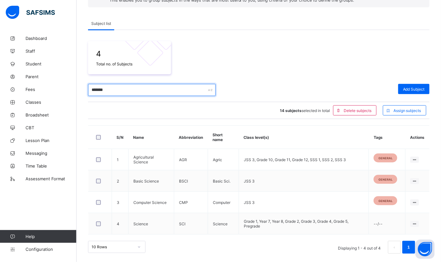
drag, startPoint x: 113, startPoint y: 88, endPoint x: 84, endPoint y: 90, distance: 29.5
click at [84, 90] on div "Configurations / Subjects Use subject grouping This enables you to group subjec…" at bounding box center [259, 110] width 365 height 308
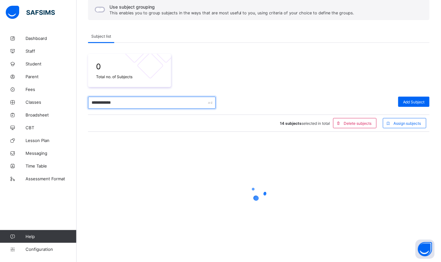
scroll to position [12, 0]
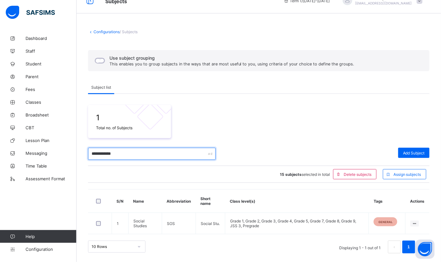
drag, startPoint x: 117, startPoint y: 155, endPoint x: 93, endPoint y: 159, distance: 24.6
click at [93, 159] on input "**********" at bounding box center [152, 154] width 128 height 12
type input "*"
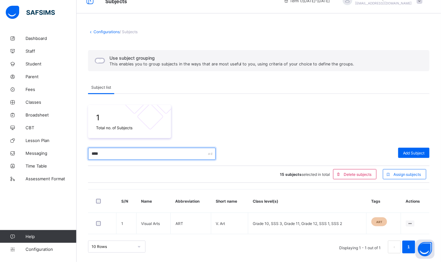
type input "****"
click at [420, 176] on span "Assign subjects" at bounding box center [408, 174] width 28 height 5
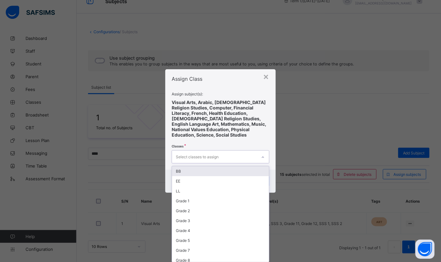
click at [242, 155] on div "Select classes to assign" at bounding box center [214, 157] width 85 height 12
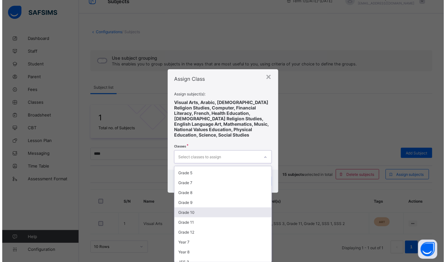
scroll to position [58, 0]
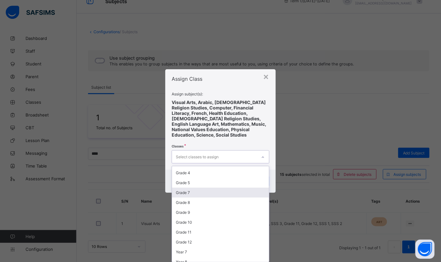
click at [193, 189] on div "Grade 7" at bounding box center [220, 193] width 97 height 10
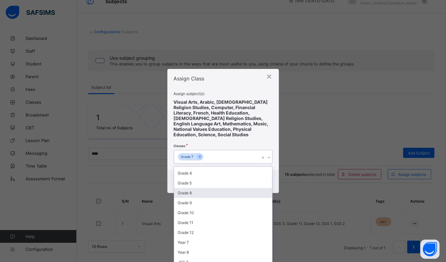
click at [193, 189] on div "Grade 8" at bounding box center [223, 193] width 98 height 10
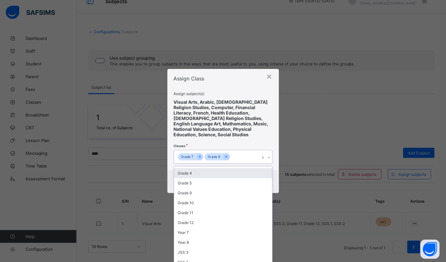
click at [246, 137] on span at bounding box center [223, 143] width 99 height 13
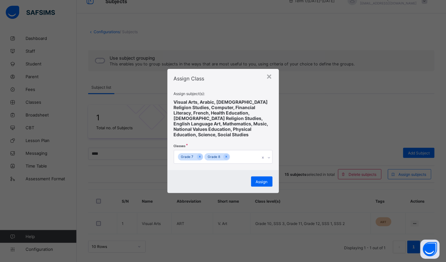
click at [259, 179] on span "Assign" at bounding box center [262, 181] width 12 height 5
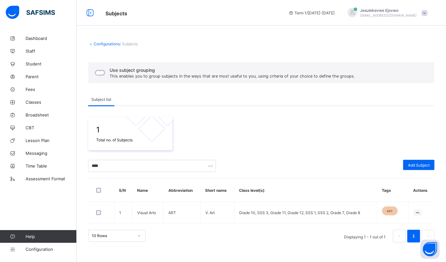
click at [408, 164] on span "Add Subject" at bounding box center [419, 165] width 22 height 5
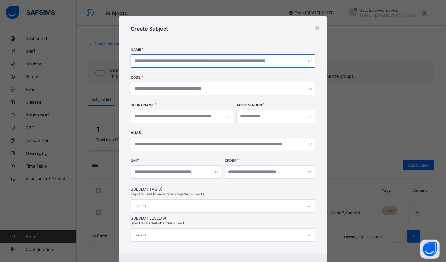
click at [188, 59] on input "text" at bounding box center [223, 60] width 185 height 13
click at [131, 60] on input "*****" at bounding box center [223, 60] width 185 height 13
type input "**********"
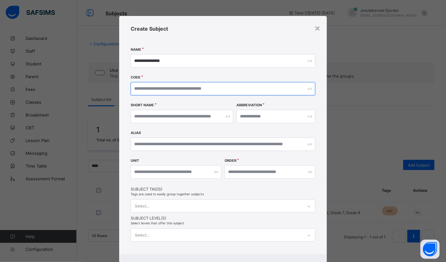
click at [152, 90] on input "text" at bounding box center [223, 88] width 185 height 13
type input "*****"
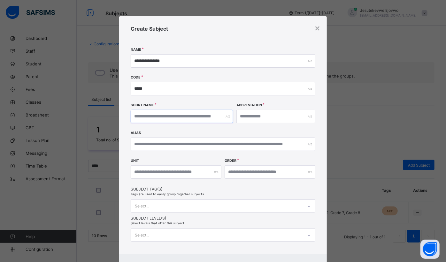
click at [161, 116] on input "text" at bounding box center [182, 116] width 103 height 13
type input "**"
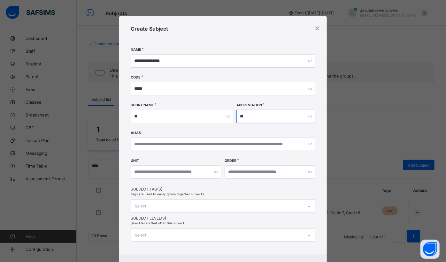
type input "**"
click at [238, 173] on input "number" at bounding box center [270, 171] width 91 height 13
type input "**"
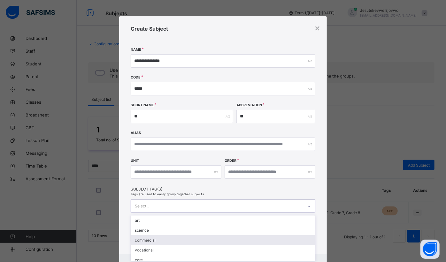
scroll to position [33, 0]
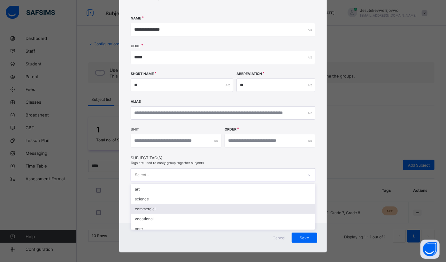
click at [261, 181] on div "option commercial focused, 3 of 8. 8 results available. Use Up and Down to choo…" at bounding box center [223, 174] width 185 height 13
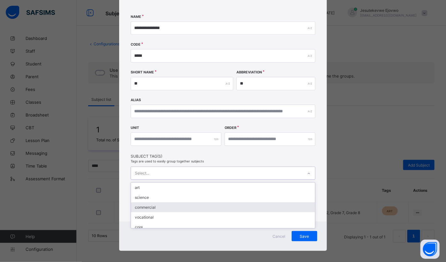
scroll to position [32, 0]
click at [212, 205] on div "general" at bounding box center [223, 205] width 184 height 10
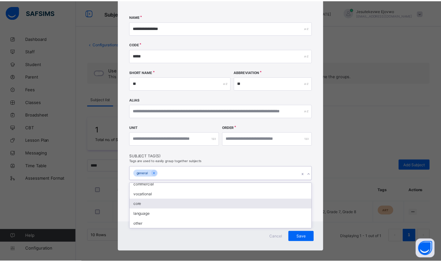
scroll to position [22, 0]
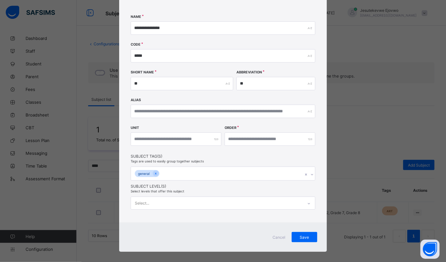
click at [262, 158] on div "**********" at bounding box center [223, 103] width 208 height 240
click at [305, 236] on span "Save" at bounding box center [304, 237] width 16 height 5
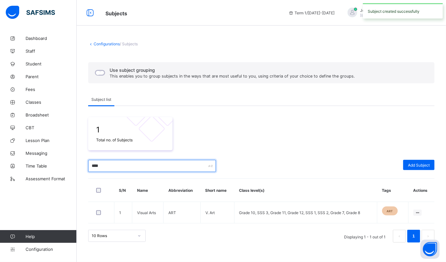
drag, startPoint x: 122, startPoint y: 162, endPoint x: 65, endPoint y: 169, distance: 56.9
click at [65, 169] on div "Subjects Term 1 / 2025-2026 Jesutekevwe Ejovwo ejovwo.j@aun.edu.ng Dashboard St…" at bounding box center [223, 131] width 446 height 262
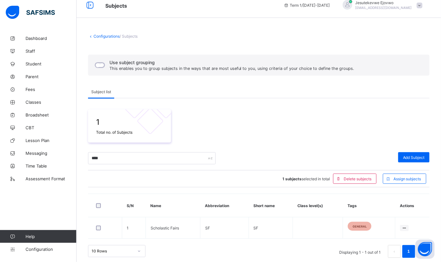
scroll to position [12, 0]
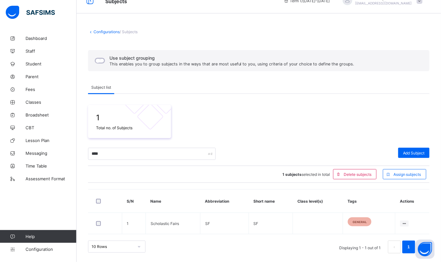
click at [400, 173] on span "Assign subjects" at bounding box center [408, 174] width 28 height 5
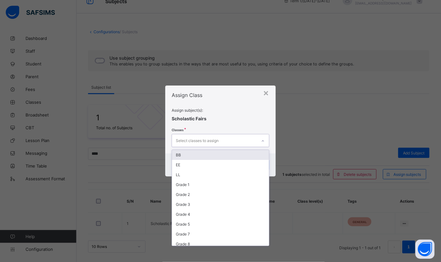
click at [240, 141] on div "Select classes to assign" at bounding box center [214, 140] width 85 height 12
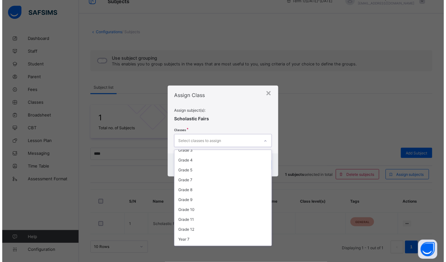
scroll to position [58, 0]
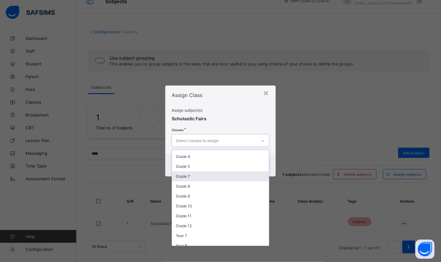
click at [194, 175] on div "Grade 7" at bounding box center [220, 177] width 97 height 10
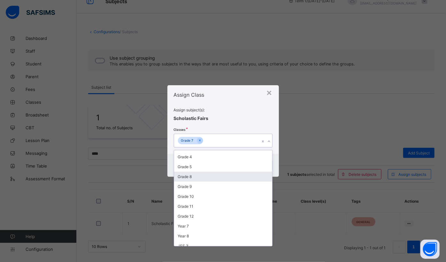
click at [196, 175] on div "Grade 8" at bounding box center [223, 177] width 98 height 10
click at [196, 175] on div "Grade 9" at bounding box center [223, 177] width 98 height 10
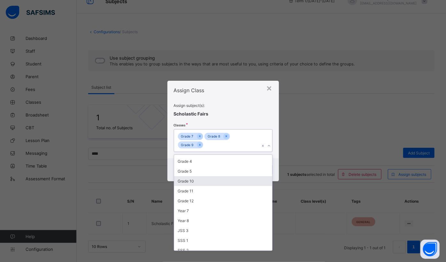
click at [196, 176] on div "Grade 10" at bounding box center [223, 181] width 98 height 10
click at [196, 176] on div "Grade 11" at bounding box center [223, 181] width 98 height 10
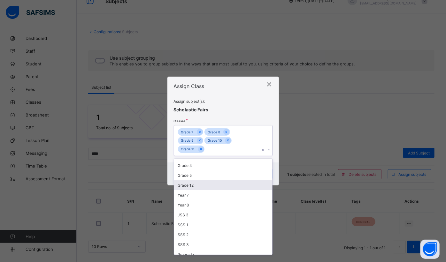
click at [197, 182] on div "Grade 12" at bounding box center [223, 185] width 98 height 10
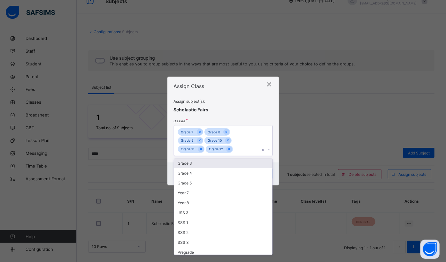
click at [243, 97] on span at bounding box center [223, 94] width 99 height 10
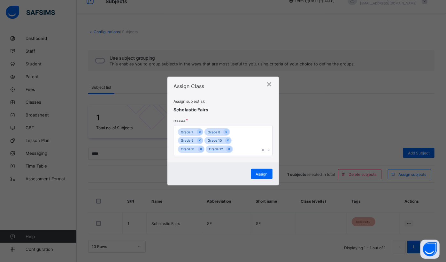
click at [264, 175] on span "Assign" at bounding box center [262, 174] width 12 height 5
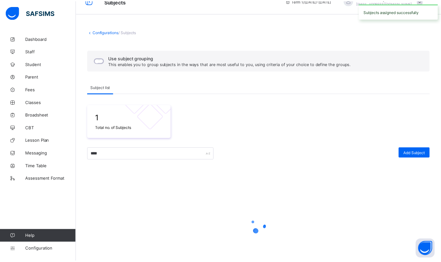
scroll to position [0, 0]
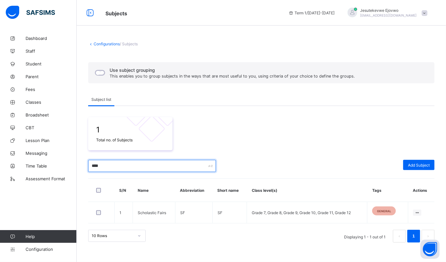
click at [120, 166] on input "****" at bounding box center [152, 166] width 128 height 12
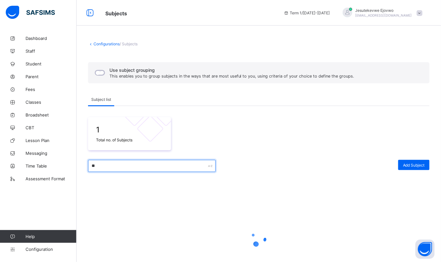
type input "*"
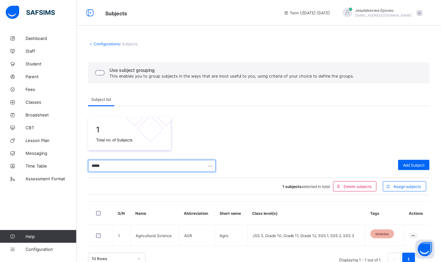
drag, startPoint x: 110, startPoint y: 165, endPoint x: 86, endPoint y: 167, distance: 23.7
click at [88, 167] on input "*****" at bounding box center [152, 166] width 128 height 12
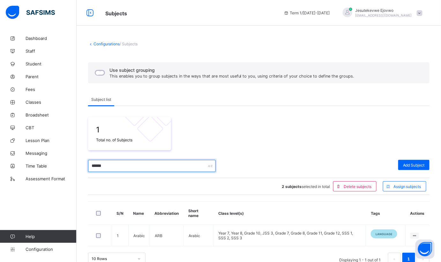
drag, startPoint x: 101, startPoint y: 163, endPoint x: 74, endPoint y: 167, distance: 26.4
click at [74, 167] on div "Subjects Term 1 / 2025-2026 Jesutekevwe Ejovwo ejovwo.j@aun.edu.ng Dashboard St…" at bounding box center [220, 137] width 441 height 275
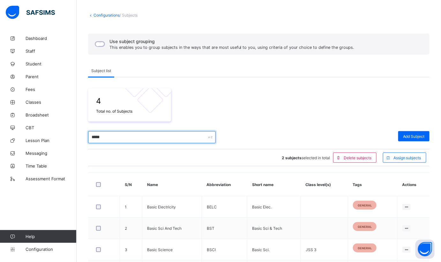
scroll to position [58, 0]
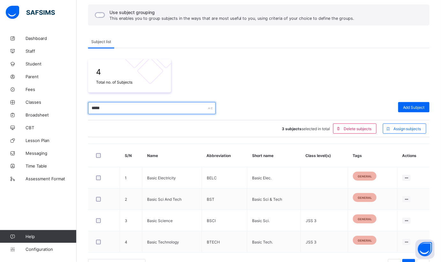
drag, startPoint x: 110, startPoint y: 102, endPoint x: 85, endPoint y: 108, distance: 26.0
click at [85, 108] on div "Configurations / Subjects Use subject grouping This enables you to group subjec…" at bounding box center [259, 128] width 365 height 308
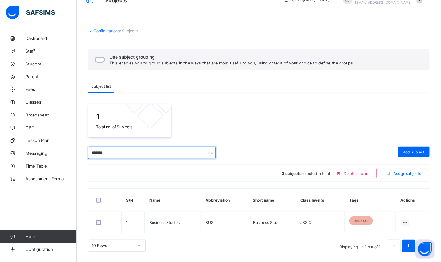
scroll to position [12, 0]
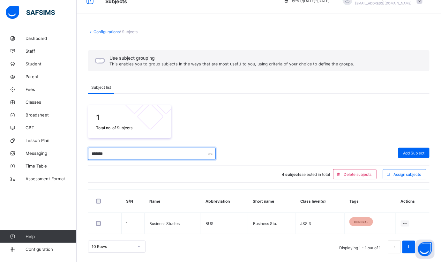
drag, startPoint x: 113, startPoint y: 152, endPoint x: 83, endPoint y: 152, distance: 30.0
click at [83, 152] on div "Configurations / Subjects Use subject grouping This enables you to group subjec…" at bounding box center [259, 141] width 365 height 243
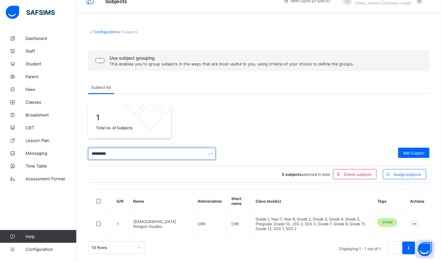
drag, startPoint x: 110, startPoint y: 154, endPoint x: 88, endPoint y: 152, distance: 22.4
click at [88, 152] on div "Configurations / Subjects Use subject grouping This enables you to group subjec…" at bounding box center [259, 142] width 365 height 244
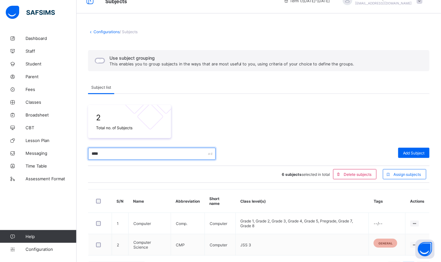
drag, startPoint x: 106, startPoint y: 154, endPoint x: 85, endPoint y: 157, distance: 21.9
click at [85, 157] on div "Configurations / Subjects Use subject grouping This enables you to group subjec…" at bounding box center [259, 152] width 365 height 265
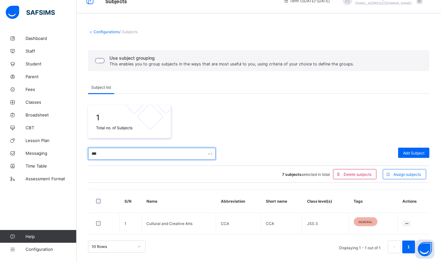
drag, startPoint x: 105, startPoint y: 155, endPoint x: 90, endPoint y: 154, distance: 15.4
click at [93, 154] on input "***" at bounding box center [152, 154] width 128 height 12
type input "*"
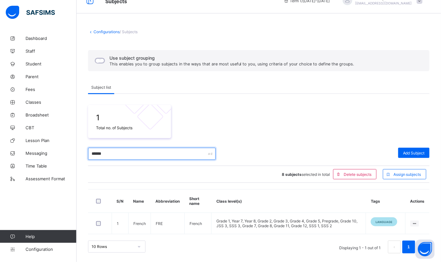
drag, startPoint x: 115, startPoint y: 152, endPoint x: 88, endPoint y: 154, distance: 27.5
click at [88, 154] on div "Configurations / Subjects Use subject grouping This enables you to group subjec…" at bounding box center [259, 141] width 365 height 243
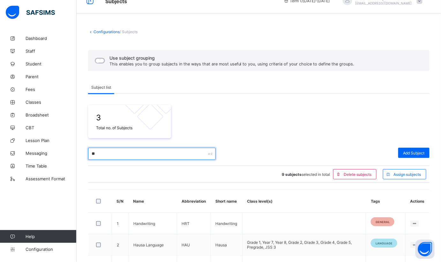
drag, startPoint x: 105, startPoint y: 155, endPoint x: 83, endPoint y: 153, distance: 22.2
click at [83, 153] on div "Configurations / Subjects Use subject grouping This enables you to group subjec…" at bounding box center [259, 163] width 365 height 286
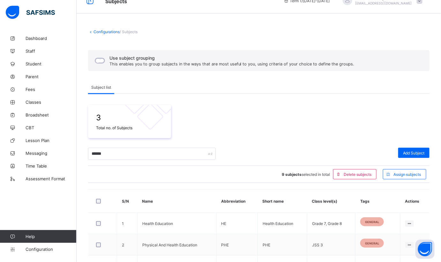
click at [95, 222] on div at bounding box center [103, 223] width 16 height 5
drag, startPoint x: 106, startPoint y: 155, endPoint x: 82, endPoint y: 153, distance: 24.1
click at [82, 153] on div "Configurations / Subjects Use subject grouping This enables you to group subjec…" at bounding box center [259, 163] width 365 height 286
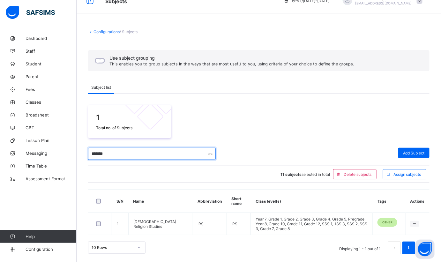
drag, startPoint x: 110, startPoint y: 153, endPoint x: 88, endPoint y: 149, distance: 22.3
click at [88, 149] on input "*******" at bounding box center [152, 154] width 128 height 12
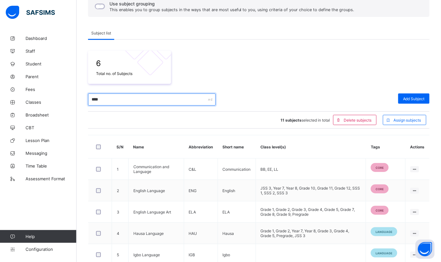
scroll to position [70, 0]
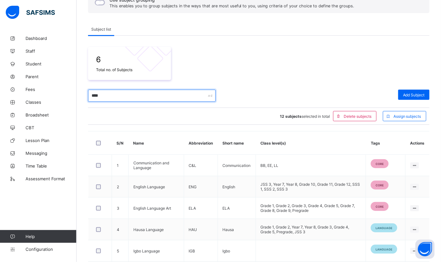
drag, startPoint x: 116, startPoint y: 95, endPoint x: 86, endPoint y: 90, distance: 30.1
click at [86, 90] on div "Configurations / Subjects Use subject grouping This enables you to group subjec…" at bounding box center [259, 137] width 365 height 350
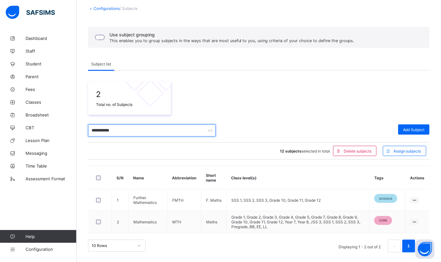
scroll to position [34, 0]
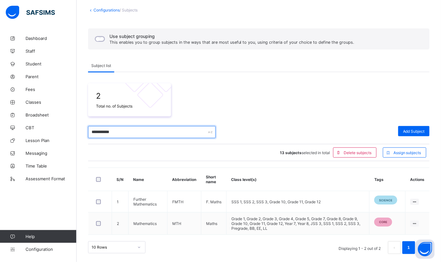
drag, startPoint x: 118, startPoint y: 133, endPoint x: 71, endPoint y: 126, distance: 47.8
click at [72, 126] on div "**********" at bounding box center [220, 115] width 441 height 298
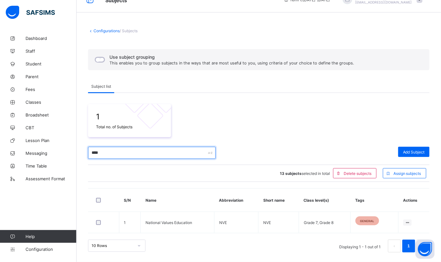
scroll to position [12, 0]
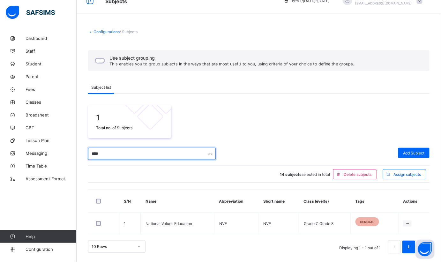
drag, startPoint x: 104, startPoint y: 153, endPoint x: 90, endPoint y: 151, distance: 14.5
click at [90, 151] on input "****" at bounding box center [152, 154] width 128 height 12
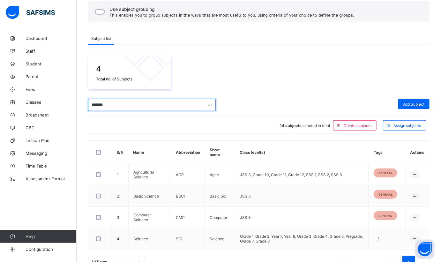
scroll to position [70, 0]
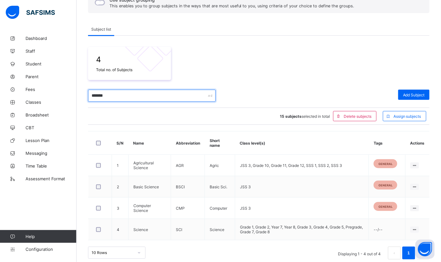
drag, startPoint x: 114, startPoint y: 95, endPoint x: 84, endPoint y: 94, distance: 30.3
click at [84, 94] on div "Configurations / Subjects Use subject grouping This enables you to group subjec…" at bounding box center [259, 116] width 365 height 308
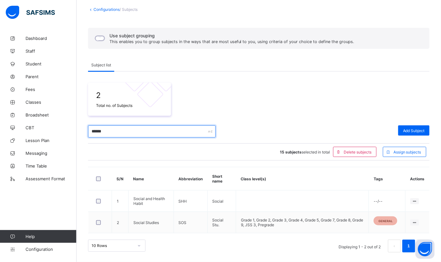
scroll to position [34, 0]
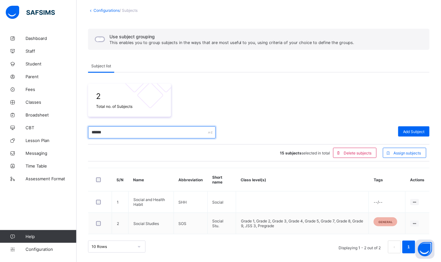
type input "******"
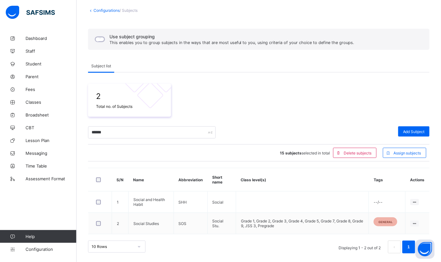
click at [95, 223] on div at bounding box center [100, 223] width 14 height 13
click at [394, 154] on span at bounding box center [389, 153] width 10 height 10
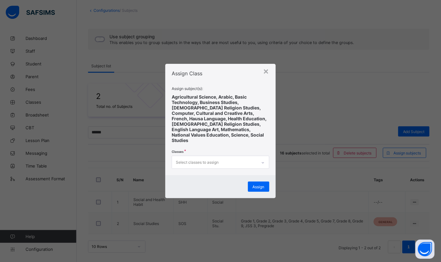
click at [233, 156] on div "Select classes to assign" at bounding box center [214, 162] width 85 height 12
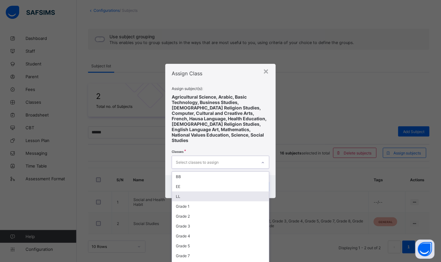
scroll to position [58, 0]
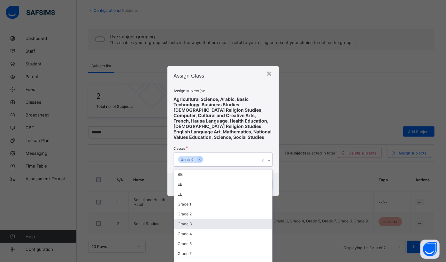
click at [234, 144] on span at bounding box center [223, 146] width 99 height 13
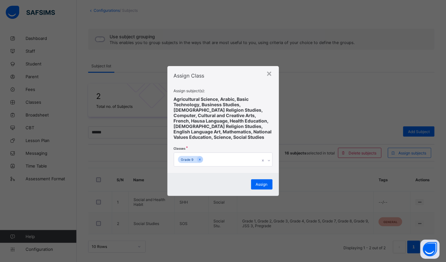
click at [253, 183] on div "Assign" at bounding box center [261, 184] width 21 height 10
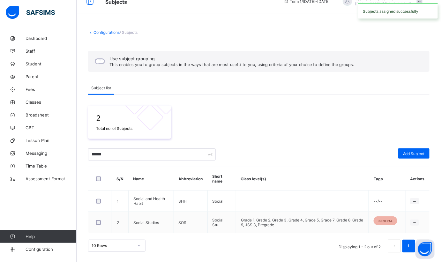
scroll to position [11, 0]
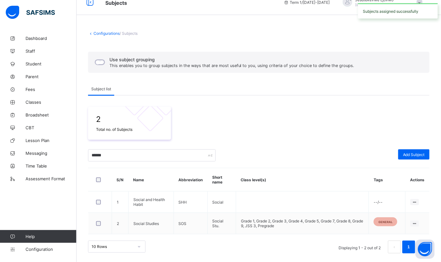
click at [249, 126] on div "2 Total no. of Subjects" at bounding box center [259, 123] width 342 height 33
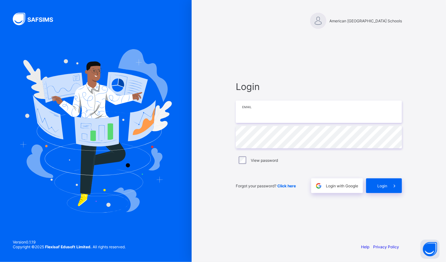
click at [307, 115] on input "email" at bounding box center [319, 112] width 166 height 22
type input "**********"
click at [391, 188] on icon at bounding box center [394, 186] width 7 height 6
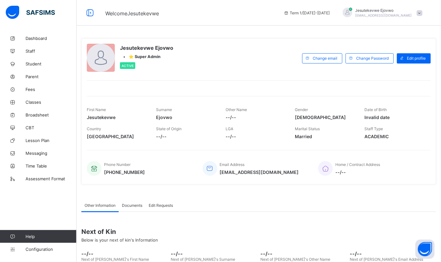
click at [39, 53] on span "Staff" at bounding box center [51, 51] width 51 height 5
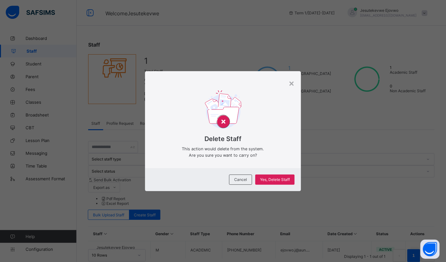
click at [290, 83] on div "×" at bounding box center [291, 83] width 6 height 11
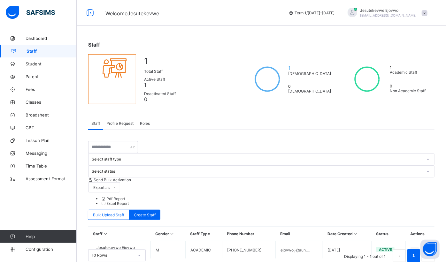
click at [0, 0] on ul "View Profile Edit Staff Reset Password Resend Activation Link Change Email Dele…" at bounding box center [0, 0] width 0 height 0
click at [156, 213] on span "Create Staff" at bounding box center [145, 215] width 22 height 5
select select "**"
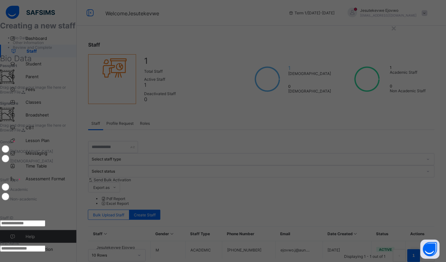
click at [397, 26] on div "×" at bounding box center [394, 27] width 6 height 11
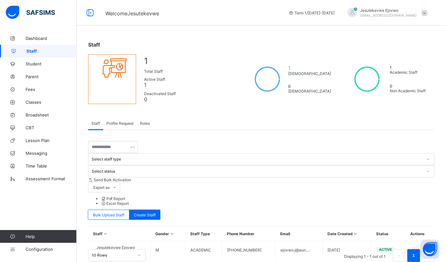
click at [124, 213] on span "Bulk Upload Staff" at bounding box center [108, 215] width 31 height 5
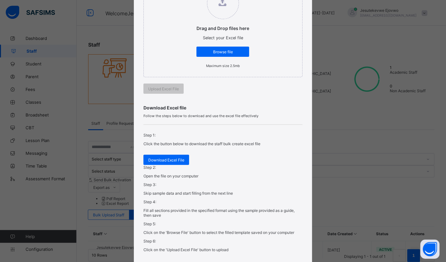
scroll to position [116, 0]
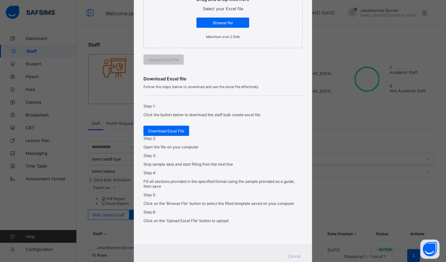
click at [179, 133] on span "Download Excel File" at bounding box center [166, 131] width 36 height 5
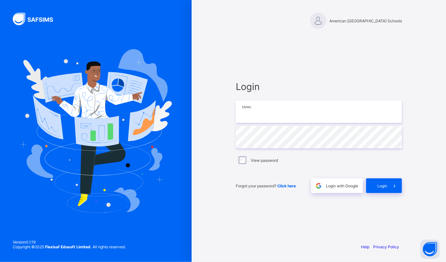
click at [287, 116] on input "email" at bounding box center [319, 112] width 166 height 22
type input "**********"
click at [372, 182] on div "Login" at bounding box center [384, 186] width 36 height 15
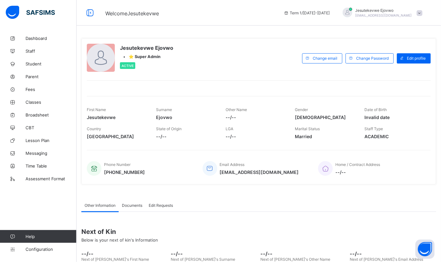
click at [22, 53] on icon at bounding box center [13, 51] width 26 height 5
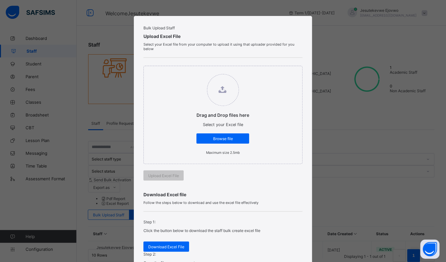
click at [227, 141] on span "Browse file" at bounding box center [222, 138] width 43 height 5
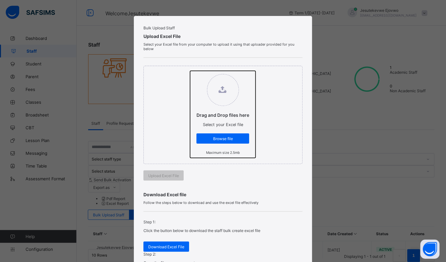
click at [190, 71] on input "Drag and Drop files here Select your Excel file Browse file Maximum size 2.5mb" at bounding box center [190, 71] width 0 height 0
type input "**********"
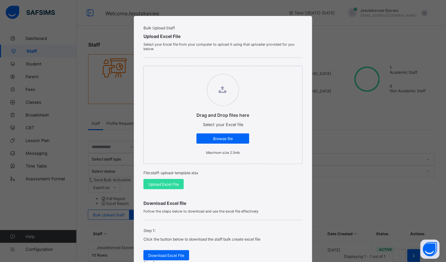
click at [167, 187] on span "Upload Excel File" at bounding box center [163, 184] width 31 height 5
click at [150, 11] on div "Bulk Upload Staff Upload Excel File Select your Excel file from your computer t…" at bounding box center [223, 131] width 446 height 262
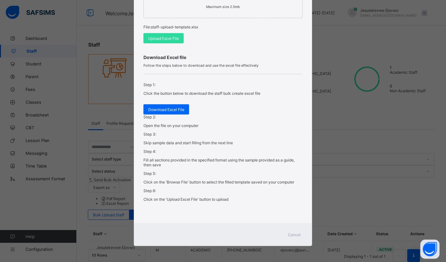
scroll to position [153, 0]
click at [297, 235] on span "Cancel" at bounding box center [294, 235] width 13 height 5
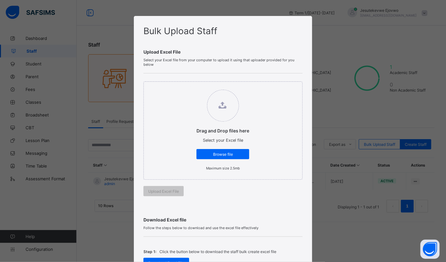
click at [231, 154] on span "Browse file" at bounding box center [222, 154] width 43 height 5
click at [190, 87] on input "Drag and Drop files here Select your Excel file Browse file Maximum size 2.5mb" at bounding box center [190, 87] width 0 height 0
click at [217, 154] on span "Browse file" at bounding box center [222, 154] width 43 height 5
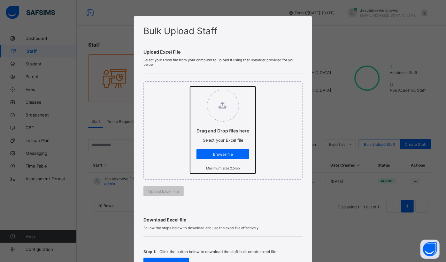
click at [190, 87] on input "Drag and Drop files here Select your Excel file Browse file Maximum size 2.5mb" at bounding box center [190, 87] width 0 height 0
type input "**********"
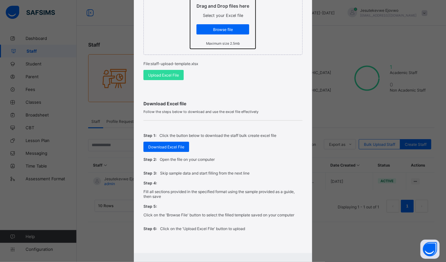
scroll to position [95, 0]
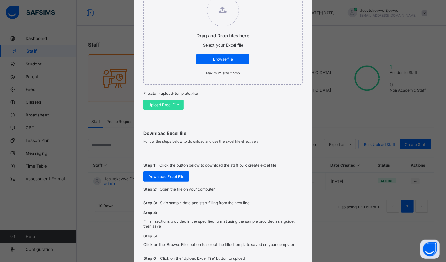
click at [161, 106] on span "Upload Excel File" at bounding box center [163, 105] width 31 height 5
click at [213, 60] on span "Browse file" at bounding box center [222, 59] width 43 height 5
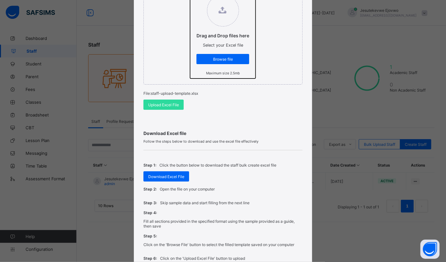
scroll to position [0, 0]
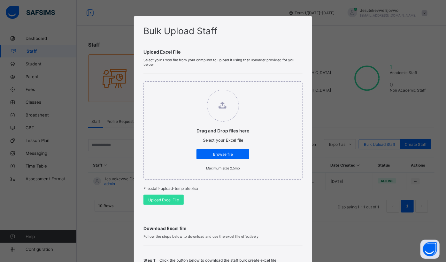
click at [169, 203] on div "Upload Excel File" at bounding box center [163, 200] width 40 height 10
click at [313, 44] on div "Bulk Upload Staff Upload Excel File Select your Excel file from your computer t…" at bounding box center [223, 131] width 446 height 262
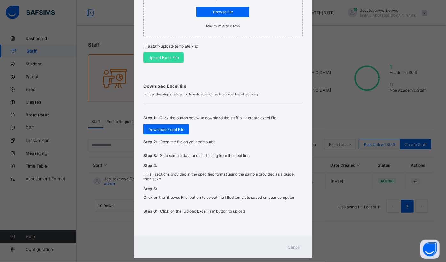
scroll to position [153, 0]
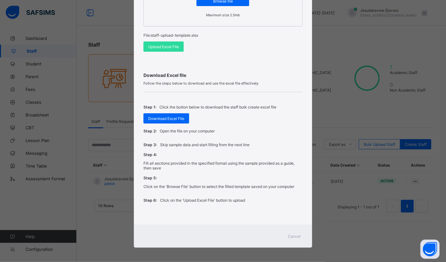
click at [291, 237] on div "Cancel" at bounding box center [294, 236] width 23 height 10
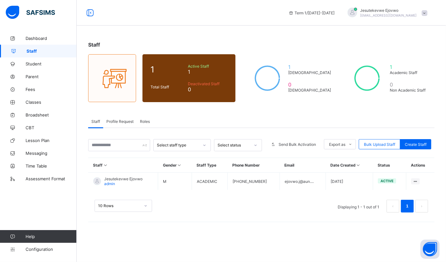
click at [141, 120] on span "Roles" at bounding box center [145, 121] width 10 height 5
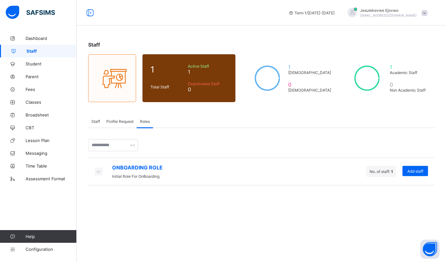
click at [121, 119] on span "Profile Request" at bounding box center [119, 121] width 27 height 5
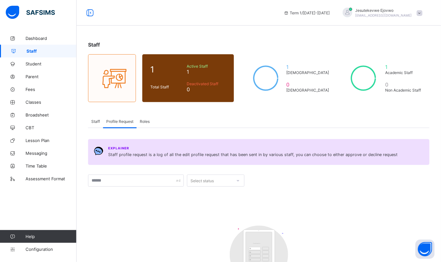
click at [95, 122] on span "Staff" at bounding box center [95, 121] width 9 height 5
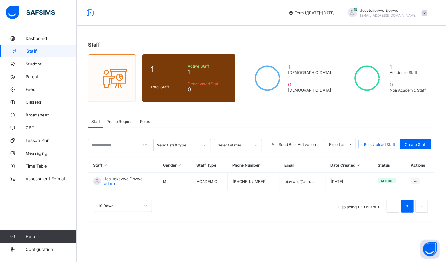
click at [381, 144] on span "Bulk Upload Staff" at bounding box center [379, 144] width 31 height 5
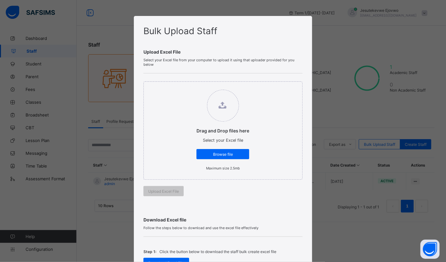
click at [213, 155] on span "Browse file" at bounding box center [222, 154] width 43 height 5
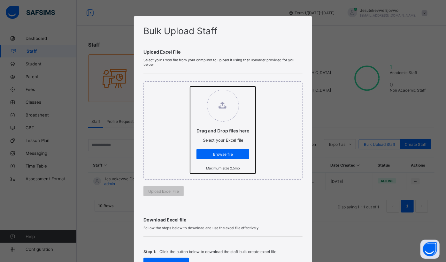
click at [190, 87] on input "Drag and Drop files here Select your Excel file Browse file Maximum size 2.5mb" at bounding box center [190, 87] width 0 height 0
type input "**********"
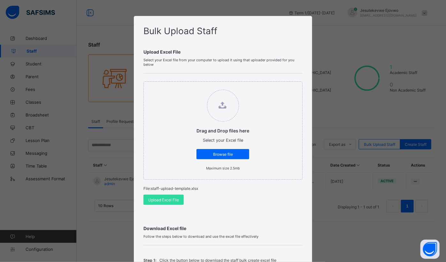
click at [161, 204] on div "Upload Excel File" at bounding box center [163, 200] width 40 height 10
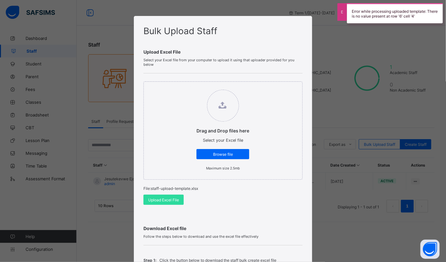
click at [428, 11] on div "Error while processing uploaded template: There is no value present at row '6' …" at bounding box center [395, 13] width 96 height 20
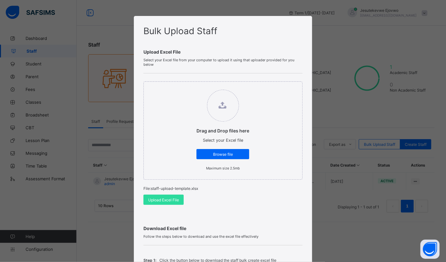
click at [156, 198] on span "Upload Excel File" at bounding box center [163, 200] width 31 height 5
click at [163, 200] on span "Upload Excel File" at bounding box center [163, 200] width 31 height 5
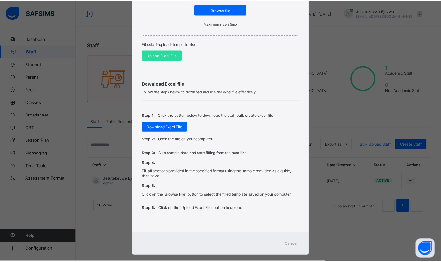
scroll to position [153, 0]
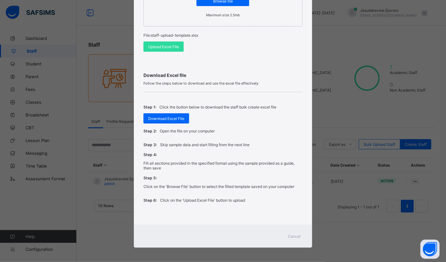
click at [295, 234] on span "Cancel" at bounding box center [294, 236] width 13 height 5
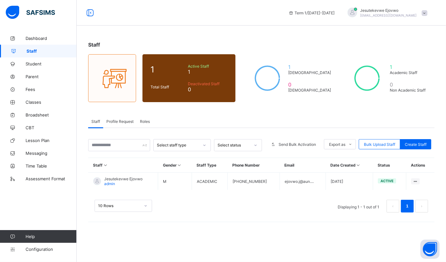
click at [378, 144] on span "Bulk Upload Staff" at bounding box center [379, 144] width 31 height 5
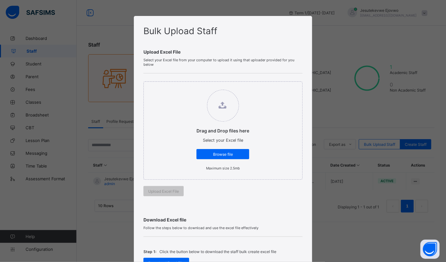
click at [245, 157] on div "Browse file" at bounding box center [222, 154] width 53 height 10
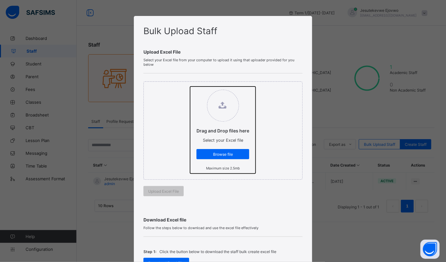
click at [190, 87] on input "Drag and Drop files here Select your Excel file Browse file Maximum size 2.5mb" at bounding box center [190, 87] width 0 height 0
type input "**********"
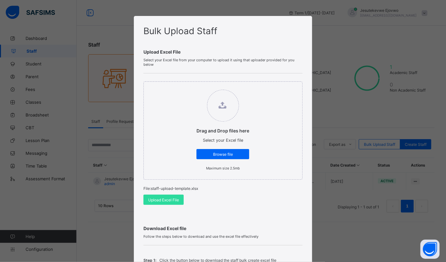
click at [160, 201] on span "Upload Excel File" at bounding box center [163, 200] width 31 height 5
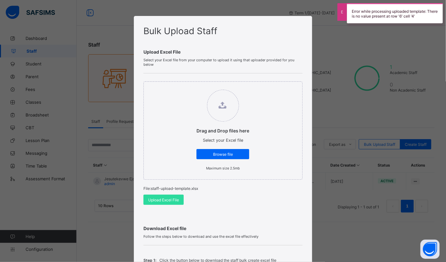
click at [347, 15] on div "Error while processing uploaded template: There is no value present at row '6' …" at bounding box center [395, 13] width 96 height 20
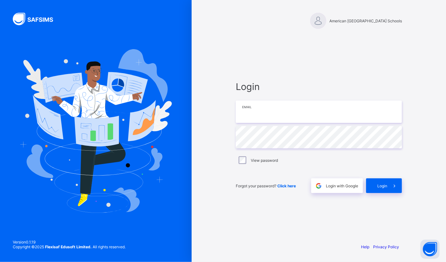
click at [260, 114] on input "email" at bounding box center [319, 112] width 166 height 22
type input "**********"
click at [378, 189] on div "Login" at bounding box center [384, 186] width 36 height 15
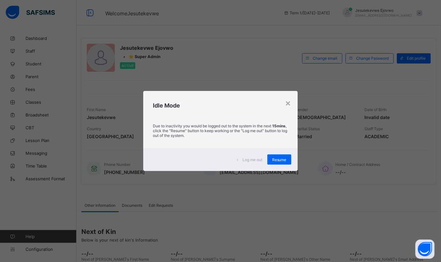
click at [274, 160] on span "Resume" at bounding box center [279, 159] width 14 height 5
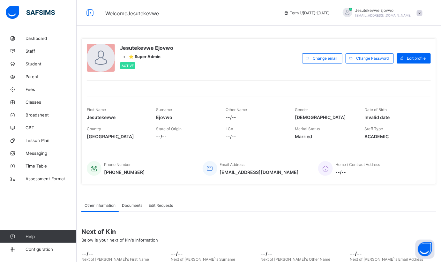
click at [36, 100] on span "Classes" at bounding box center [51, 102] width 51 height 5
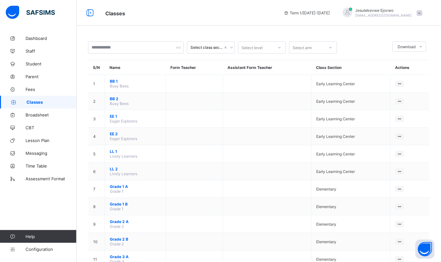
click at [116, 80] on span "BB 1" at bounding box center [135, 81] width 51 height 5
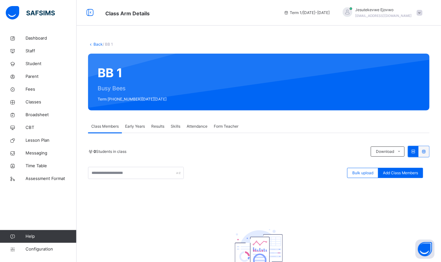
click at [131, 127] on span "Early Years" at bounding box center [135, 127] width 20 height 6
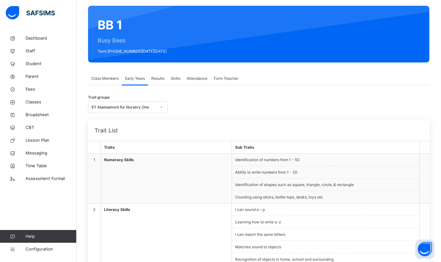
scroll to position [58, 0]
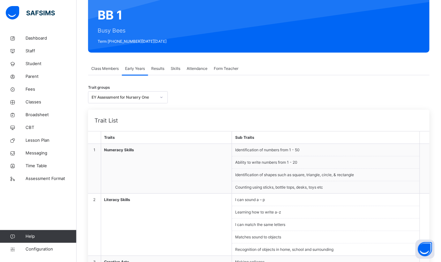
click at [156, 67] on span "Results" at bounding box center [157, 69] width 13 height 6
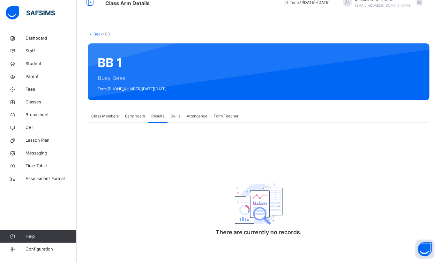
click at [220, 116] on span "Form Teacher" at bounding box center [226, 116] width 25 height 6
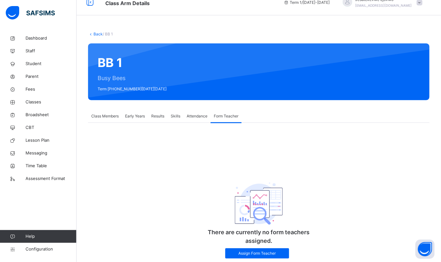
scroll to position [29, 0]
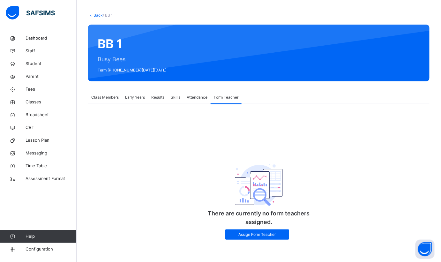
click at [109, 98] on span "Class Members" at bounding box center [104, 98] width 27 height 6
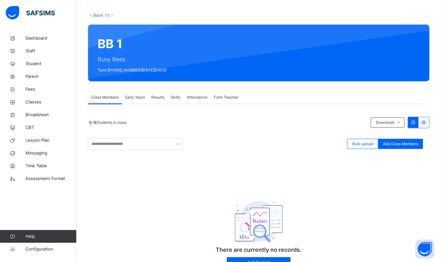
scroll to position [57, 0]
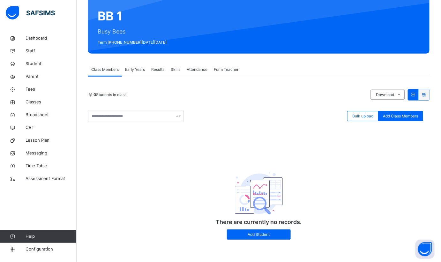
click at [34, 100] on span "Classes" at bounding box center [51, 102] width 51 height 6
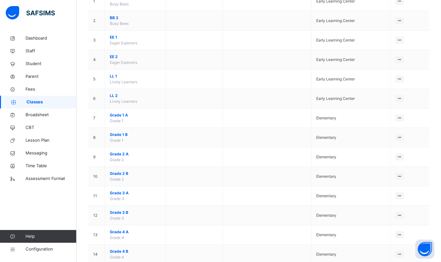
scroll to position [87, 0]
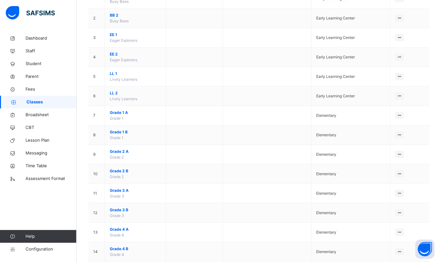
click at [133, 113] on span "Grade 1 A" at bounding box center [135, 113] width 51 height 6
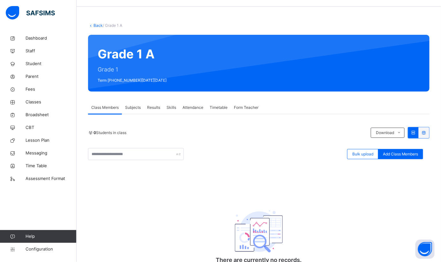
scroll to position [57, 0]
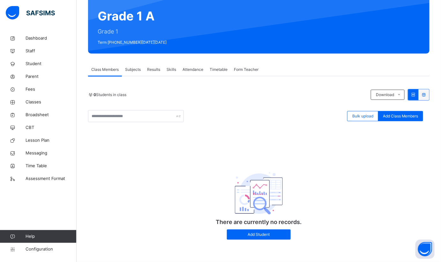
click at [132, 71] on span "Subjects" at bounding box center [133, 70] width 16 height 6
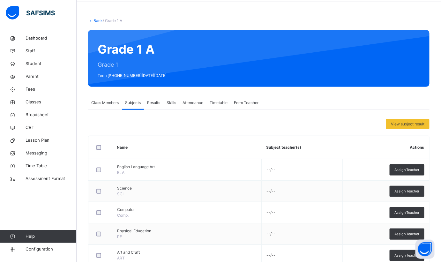
scroll to position [18, 0]
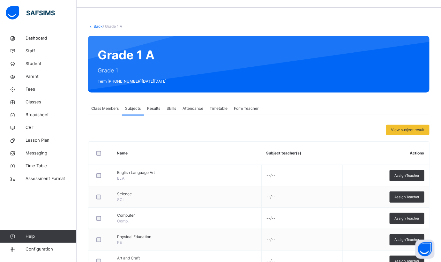
click at [156, 111] on span "Results" at bounding box center [153, 109] width 13 height 6
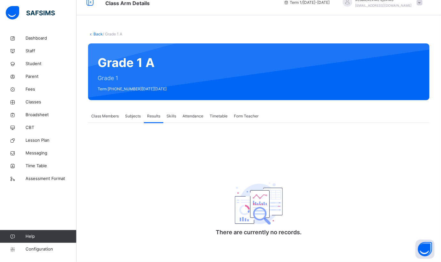
click at [170, 115] on span "Skills" at bounding box center [172, 116] width 10 height 6
click at [193, 115] on span "Attendance" at bounding box center [193, 116] width 21 height 6
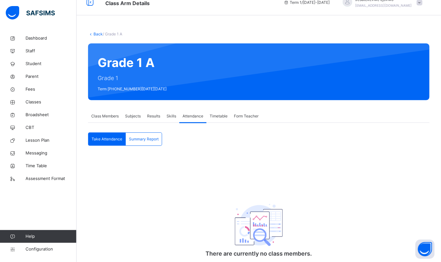
scroll to position [18, 0]
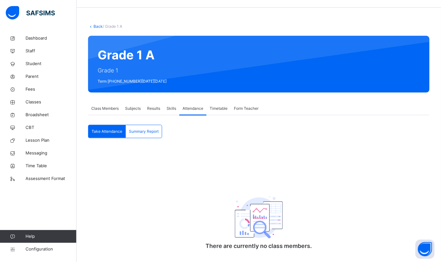
click at [222, 111] on span "Timetable" at bounding box center [219, 109] width 18 height 6
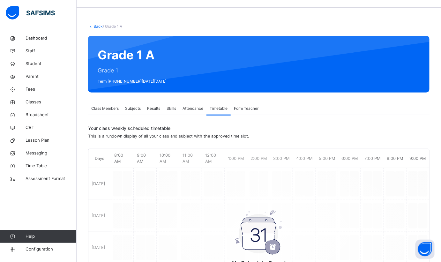
click at [241, 108] on span "Form Teacher" at bounding box center [246, 109] width 25 height 6
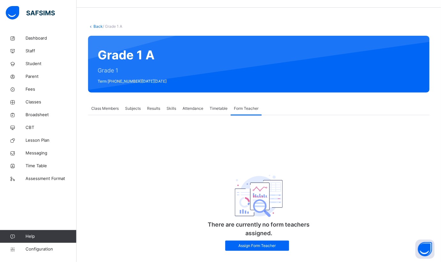
click at [112, 106] on span "Class Members" at bounding box center [104, 109] width 27 height 6
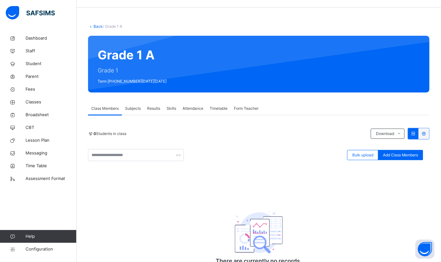
click at [33, 103] on span "Classes" at bounding box center [51, 102] width 51 height 6
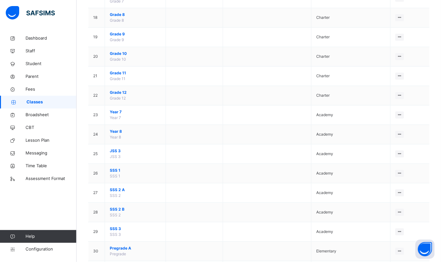
scroll to position [431, 0]
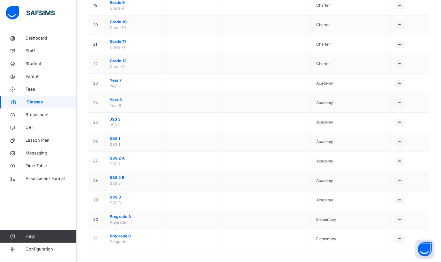
click at [129, 215] on span "Pregrade A" at bounding box center [135, 217] width 51 height 6
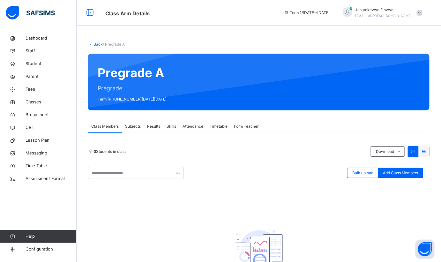
click at [138, 125] on span "Subjects" at bounding box center [133, 127] width 16 height 6
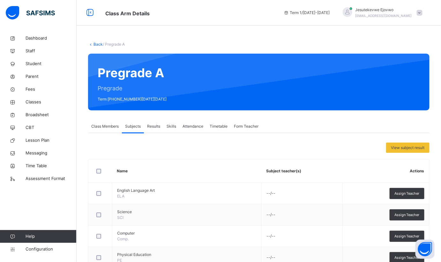
click at [11, 248] on icon at bounding box center [13, 249] width 26 height 5
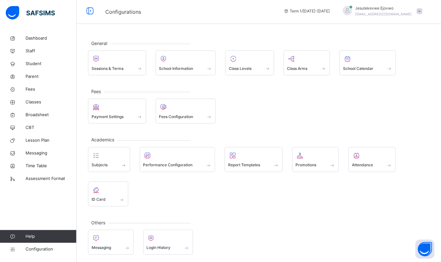
scroll to position [2, 0]
click at [146, 153] on icon at bounding box center [147, 155] width 9 height 8
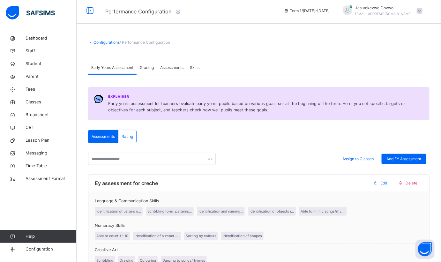
click at [138, 41] on span "/ Performance Configuration" at bounding box center [145, 42] width 50 height 5
click at [150, 67] on span "Grading" at bounding box center [147, 68] width 14 height 6
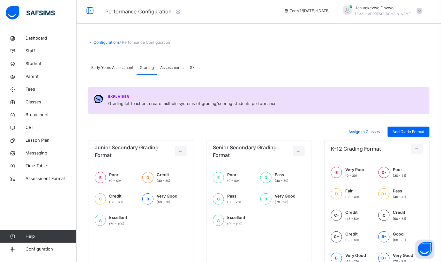
click at [166, 68] on span "Assessments" at bounding box center [171, 68] width 23 height 6
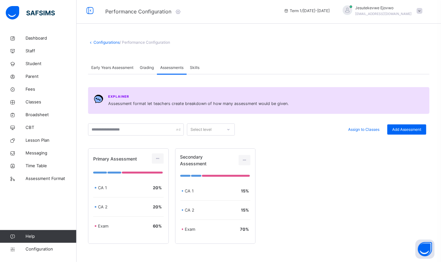
click at [195, 67] on span "Skills" at bounding box center [195, 68] width 10 height 6
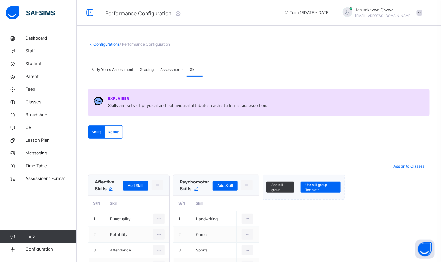
click at [172, 70] on span "Assessments" at bounding box center [171, 70] width 23 height 6
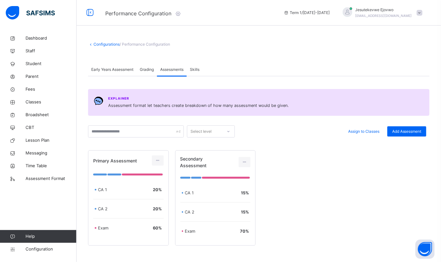
click at [148, 70] on span "Grading" at bounding box center [147, 70] width 14 height 6
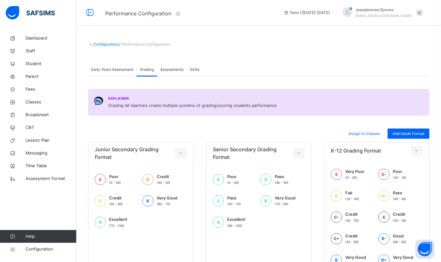
click at [111, 68] on span "Early Years Assessment" at bounding box center [112, 70] width 42 height 6
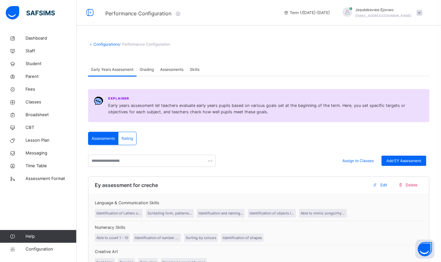
click at [42, 248] on span "Configuration" at bounding box center [51, 249] width 51 height 6
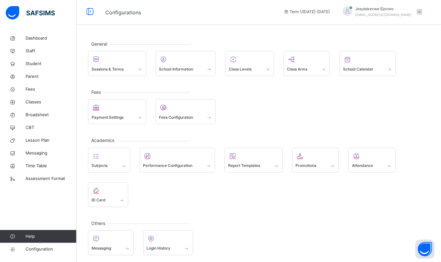
scroll to position [2, 0]
click at [147, 154] on icon at bounding box center [147, 155] width 9 height 8
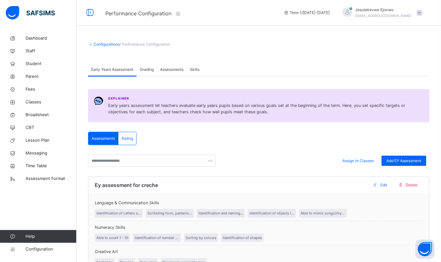
click at [135, 45] on span "/ Performance Configuration" at bounding box center [145, 44] width 50 height 5
click at [136, 42] on span "/ Performance Configuration" at bounding box center [145, 44] width 50 height 5
click at [147, 70] on span "Grading" at bounding box center [147, 70] width 14 height 6
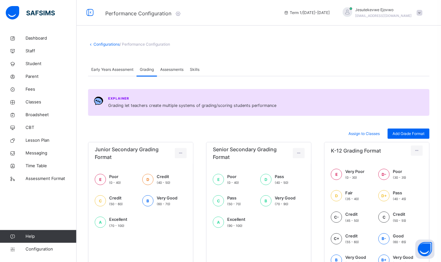
click at [179, 70] on span "Assessments" at bounding box center [171, 70] width 23 height 6
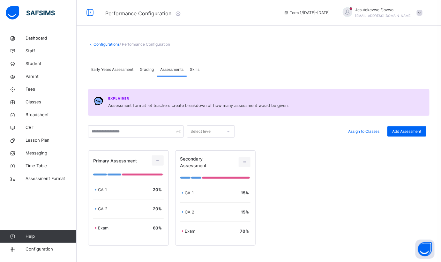
click at [199, 70] on span "Skills" at bounding box center [195, 70] width 10 height 6
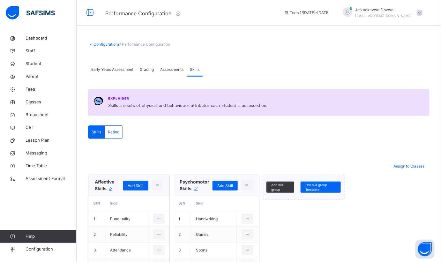
click at [180, 70] on span "Assessments" at bounding box center [171, 70] width 23 height 6
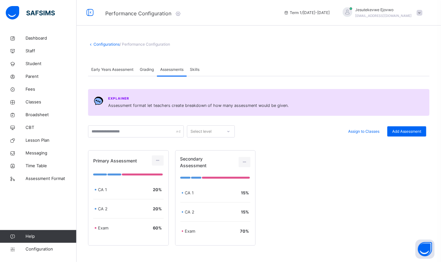
click at [145, 70] on span "Grading" at bounding box center [147, 70] width 14 height 6
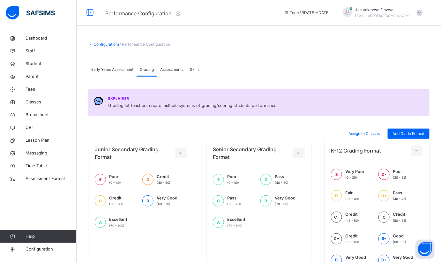
click at [123, 70] on span "Early Years Assessment" at bounding box center [112, 70] width 42 height 6
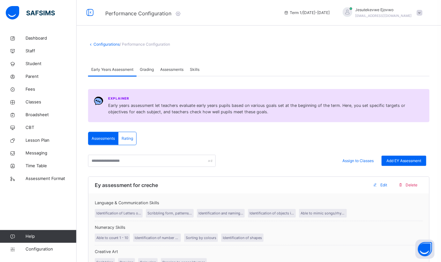
click at [40, 54] on link "Staff" at bounding box center [38, 51] width 77 height 13
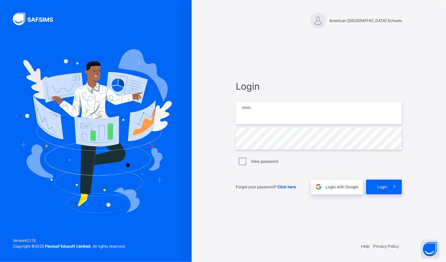
click at [253, 115] on input "email" at bounding box center [319, 113] width 166 height 22
type input "**********"
drag, startPoint x: 377, startPoint y: 189, endPoint x: 381, endPoint y: 174, distance: 15.2
click at [379, 184] on span "Login" at bounding box center [382, 187] width 10 height 6
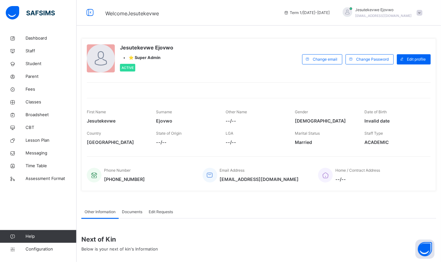
click at [46, 176] on span "Assessment Format" at bounding box center [51, 179] width 51 height 6
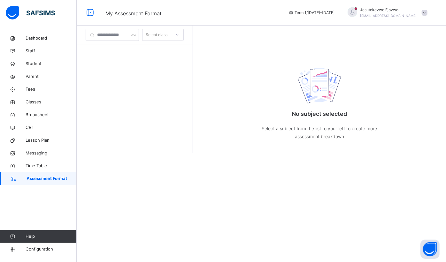
click at [35, 251] on span "Configuration" at bounding box center [51, 249] width 51 height 6
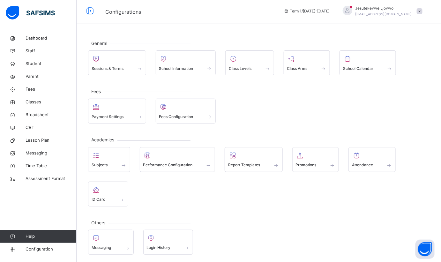
scroll to position [2, 0]
click at [46, 251] on span "Configuration" at bounding box center [51, 249] width 51 height 6
click at [36, 249] on span "Configuration" at bounding box center [51, 249] width 51 height 6
click at [171, 68] on span "School Information" at bounding box center [176, 68] width 34 height 6
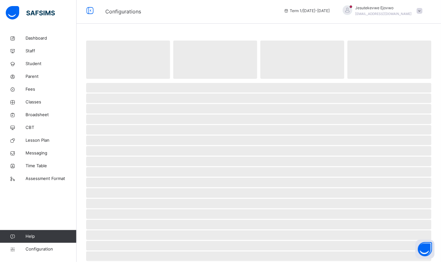
select select "**"
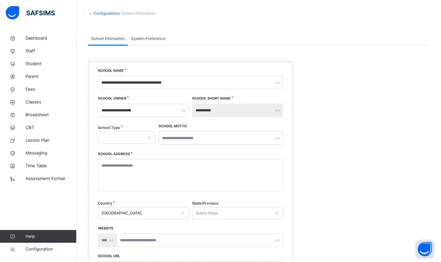
scroll to position [60, 0]
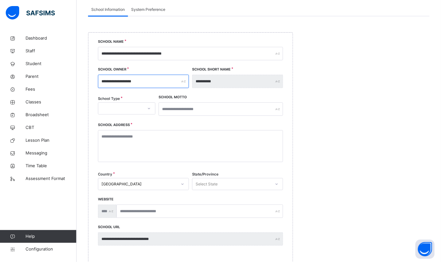
drag, startPoint x: 150, startPoint y: 81, endPoint x: 90, endPoint y: 80, distance: 59.7
click at [90, 80] on div "**********" at bounding box center [190, 148] width 205 height 233
type input "*"
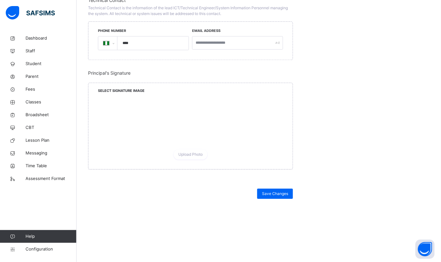
scroll to position [572, 0]
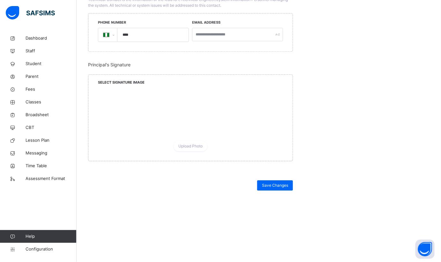
type input "**********"
click at [272, 185] on span "Save Changes" at bounding box center [275, 186] width 26 height 6
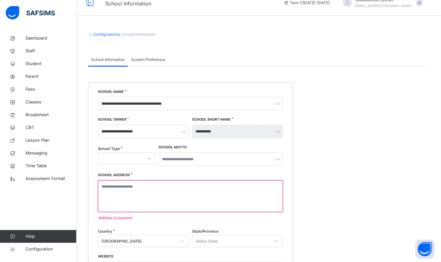
scroll to position [0, 0]
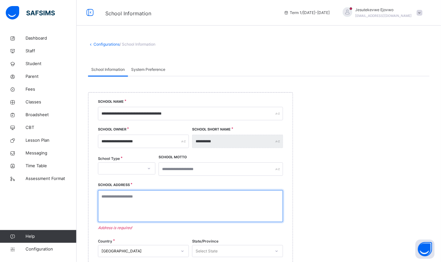
click at [143, 201] on textarea at bounding box center [190, 206] width 185 height 32
paste textarea "**********"
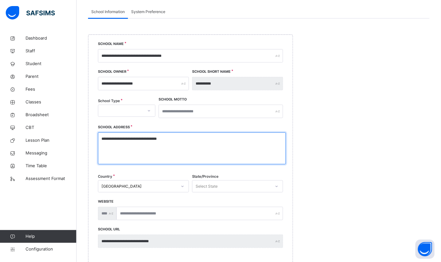
type textarea "**********"
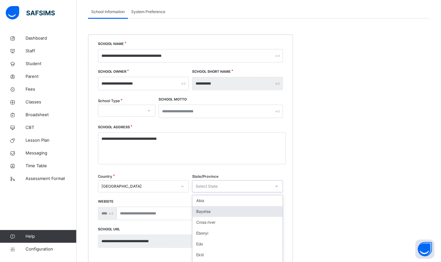
scroll to position [89, 0]
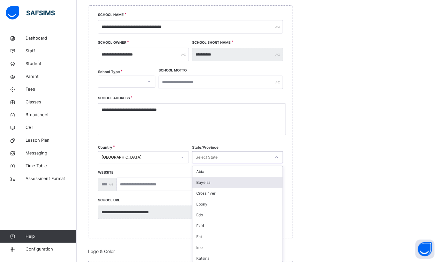
click at [216, 164] on div "option Bayelsa focused, 2 of 37. 37 results available. Use Up and Down to choos…" at bounding box center [237, 157] width 91 height 12
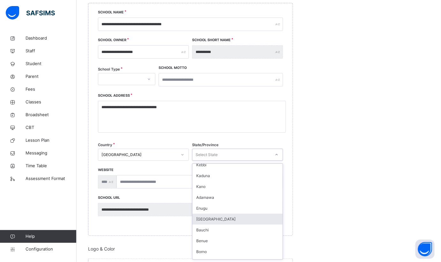
scroll to position [261, 0]
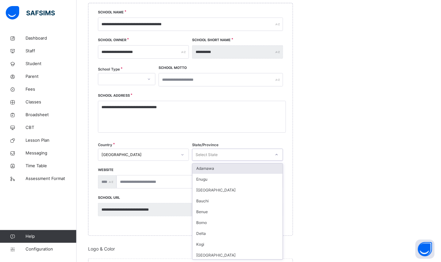
click at [213, 169] on div "Adamawa" at bounding box center [238, 168] width 90 height 11
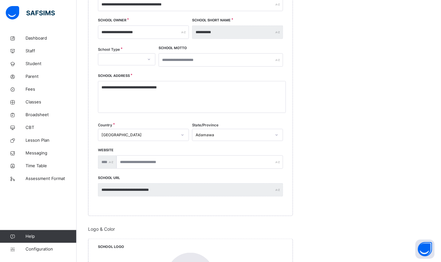
scroll to position [118, 0]
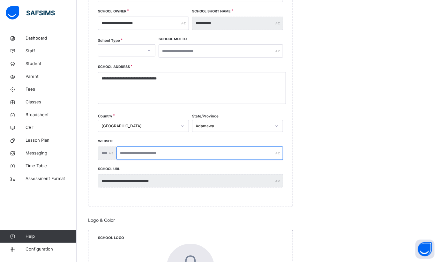
click at [202, 153] on input "text" at bounding box center [200, 153] width 167 height 13
type input "**********"
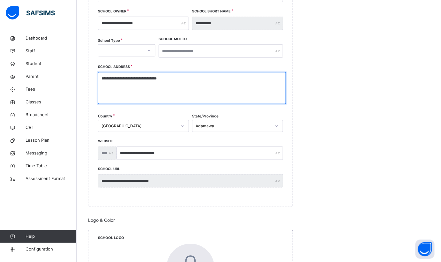
click at [179, 78] on textarea "**********" at bounding box center [192, 88] width 188 height 32
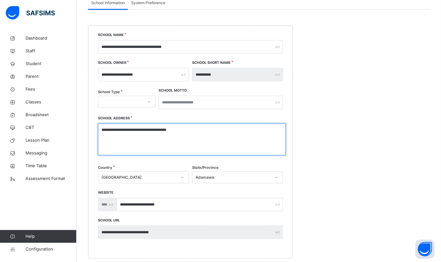
scroll to position [60, 0]
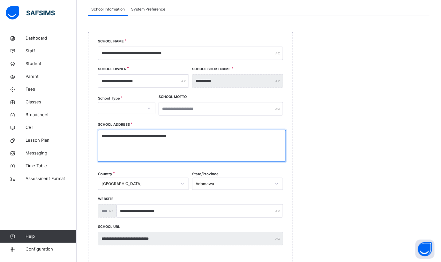
type textarea "**********"
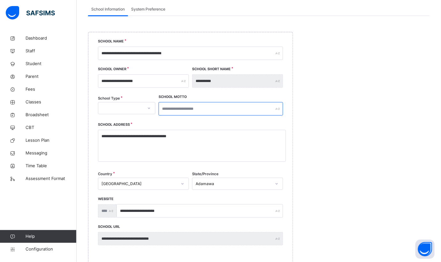
click at [200, 109] on input "text" at bounding box center [221, 108] width 125 height 13
click at [146, 109] on div at bounding box center [149, 108] width 11 height 10
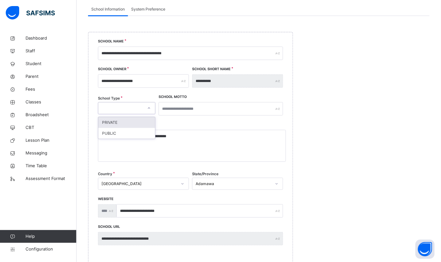
click at [145, 123] on div "PRIVATE" at bounding box center [126, 122] width 57 height 11
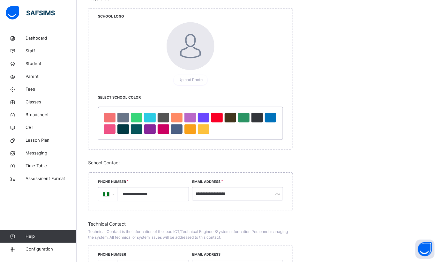
scroll to position [351, 0]
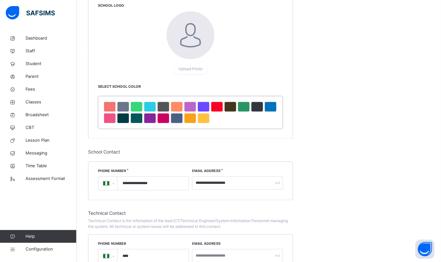
click at [268, 106] on div at bounding box center [270, 107] width 11 height 10
click at [245, 107] on div at bounding box center [243, 107] width 11 height 10
click at [269, 106] on div at bounding box center [270, 107] width 11 height 10
click at [220, 108] on div at bounding box center [216, 107] width 11 height 10
click at [271, 105] on div at bounding box center [270, 107] width 11 height 10
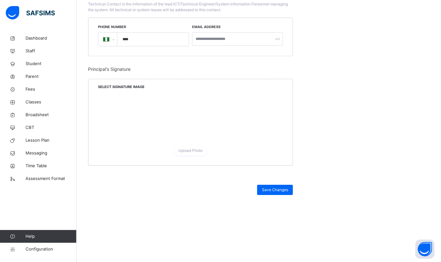
scroll to position [572, 0]
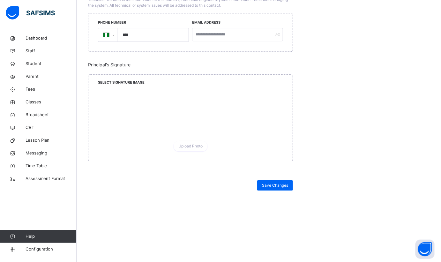
click at [192, 146] on span "Upload Photo" at bounding box center [191, 146] width 24 height 6
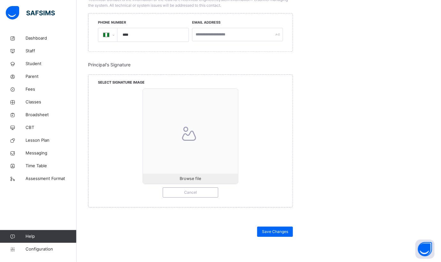
click at [186, 192] on span "Cancel" at bounding box center [190, 193] width 45 height 6
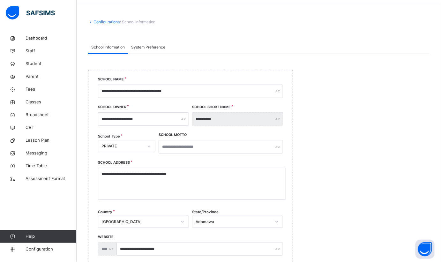
scroll to position [58, 0]
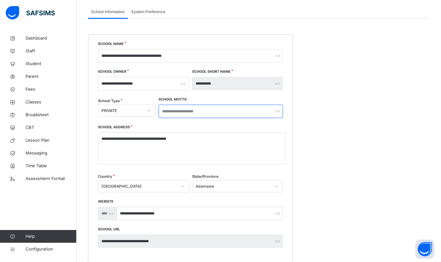
click at [186, 110] on input "text" at bounding box center [221, 111] width 125 height 13
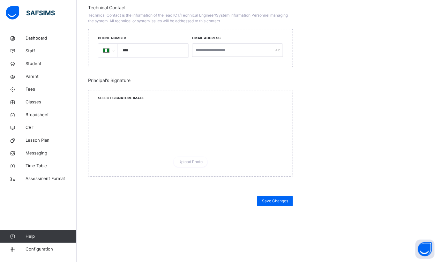
scroll to position [572, 0]
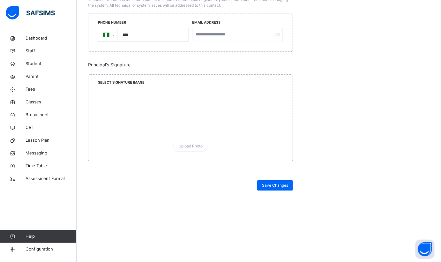
click at [271, 183] on span "Save Changes" at bounding box center [275, 186] width 26 height 6
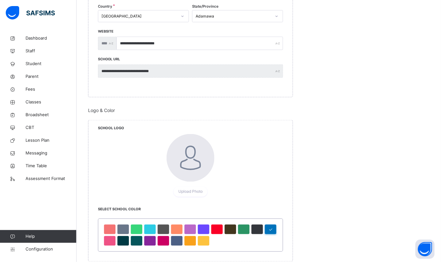
scroll to position [261, 0]
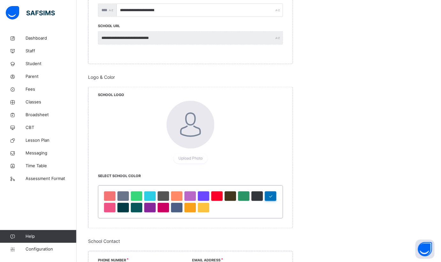
click at [196, 159] on span "Upload Photo" at bounding box center [191, 159] width 24 height 6
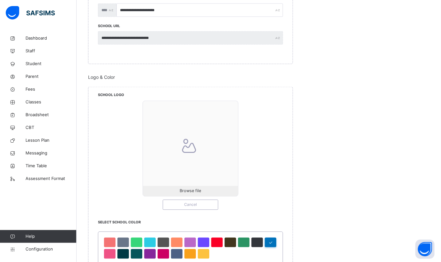
click at [196, 190] on span "Browse file" at bounding box center [190, 191] width 21 height 6
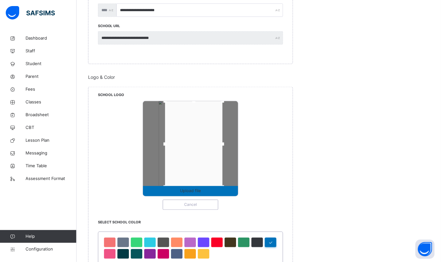
drag, startPoint x: 218, startPoint y: 111, endPoint x: 238, endPoint y: 92, distance: 27.8
click at [238, 92] on div "School Logo Upload file Cancel" at bounding box center [190, 153] width 204 height 133
drag, startPoint x: 166, startPoint y: 144, endPoint x: 156, endPoint y: 145, distance: 10.6
click at [156, 145] on div at bounding box center [159, 144] width 10 height 10
drag, startPoint x: 192, startPoint y: 184, endPoint x: 192, endPoint y: 198, distance: 14.7
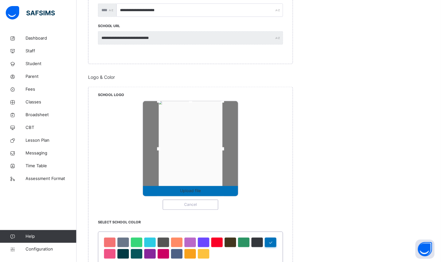
click at [192, 198] on div "Upload file Cancel" at bounding box center [190, 155] width 185 height 109
drag, startPoint x: 198, startPoint y: 118, endPoint x: 198, endPoint y: 110, distance: 8.9
click at [198, 110] on div at bounding box center [191, 148] width 64 height 95
drag, startPoint x: 203, startPoint y: 121, endPoint x: 178, endPoint y: 108, distance: 28.6
click at [178, 108] on div at bounding box center [191, 148] width 64 height 95
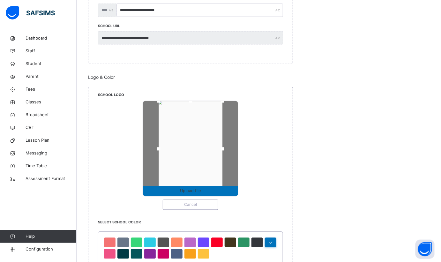
click at [194, 190] on span "Upload file" at bounding box center [190, 191] width 21 height 6
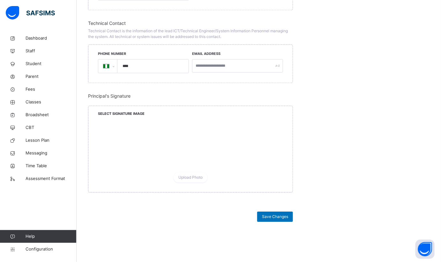
scroll to position [572, 0]
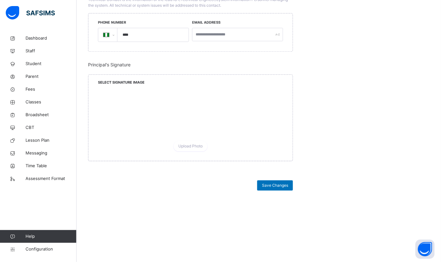
click at [275, 186] on span "Save Changes" at bounding box center [275, 186] width 26 height 6
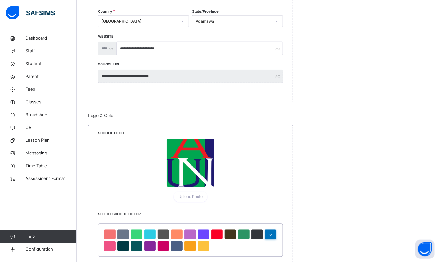
scroll to position [261, 0]
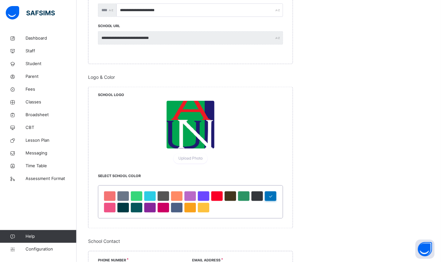
click at [193, 160] on span "Upload Photo" at bounding box center [191, 159] width 24 height 6
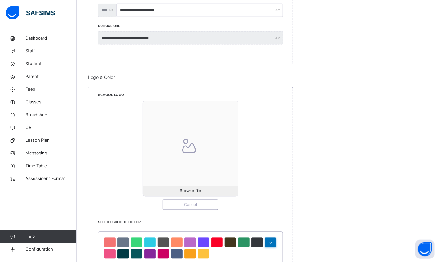
click at [191, 192] on span "Browse file" at bounding box center [190, 191] width 21 height 6
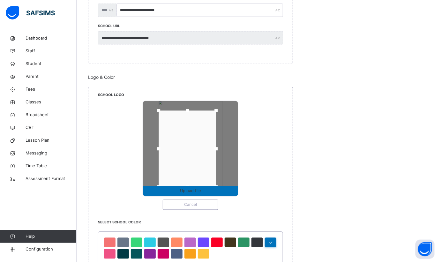
drag, startPoint x: 168, startPoint y: 149, endPoint x: 157, endPoint y: 149, distance: 10.6
click at [157, 149] on div at bounding box center [159, 149] width 10 height 10
drag, startPoint x: 190, startPoint y: 111, endPoint x: 189, endPoint y: 95, distance: 16.0
click at [189, 95] on div "School Logo Upload file Cancel" at bounding box center [190, 153] width 204 height 133
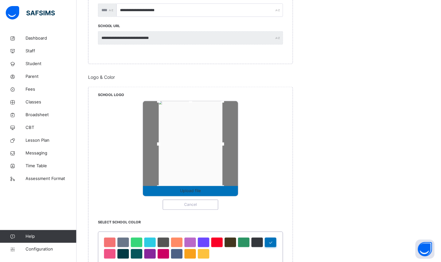
drag, startPoint x: 219, startPoint y: 144, endPoint x: 225, endPoint y: 145, distance: 6.9
click at [225, 145] on div at bounding box center [223, 144] width 10 height 10
drag, startPoint x: 192, startPoint y: 184, endPoint x: 192, endPoint y: 203, distance: 19.2
click at [192, 203] on div "Upload file Cancel" at bounding box center [190, 155] width 185 height 109
click at [195, 188] on span "Upload file" at bounding box center [190, 191] width 21 height 6
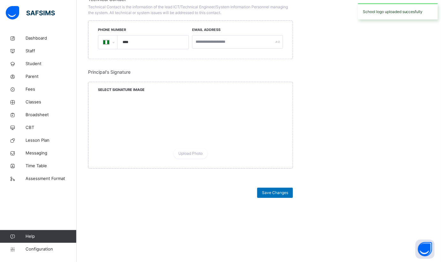
scroll to position [572, 0]
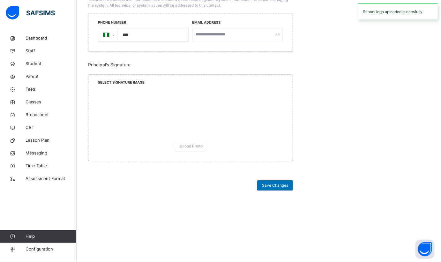
click at [266, 184] on span "Save Changes" at bounding box center [275, 186] width 26 height 6
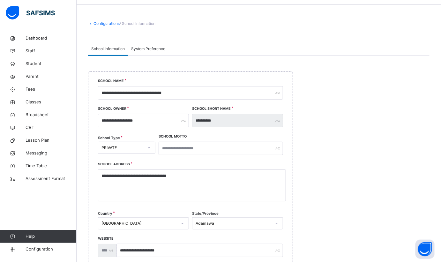
scroll to position [0, 0]
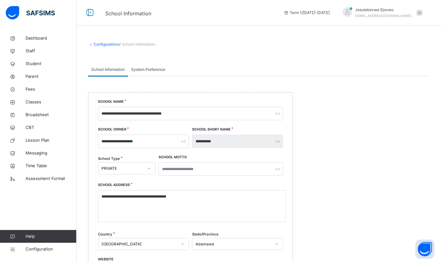
click at [423, 10] on span at bounding box center [420, 13] width 6 height 6
click at [404, 52] on span "Profile" at bounding box center [402, 54] width 42 height 9
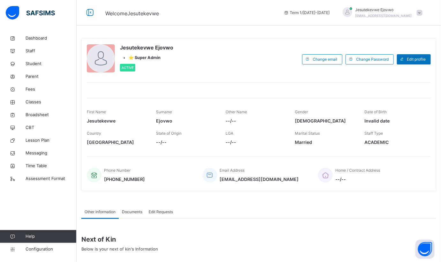
click at [35, 248] on span "Configuration" at bounding box center [51, 249] width 51 height 6
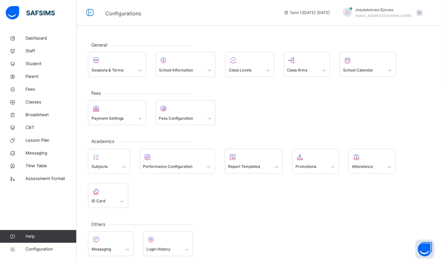
click at [172, 66] on span at bounding box center [185, 66] width 53 height 2
select select "**"
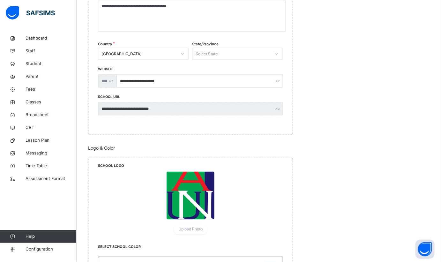
scroll to position [203, 0]
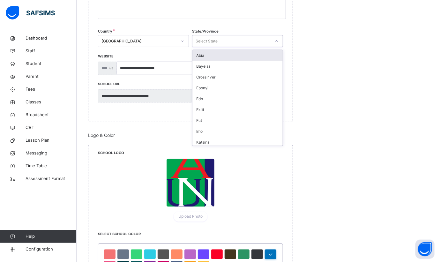
click at [239, 39] on div "Select State" at bounding box center [232, 41] width 78 height 10
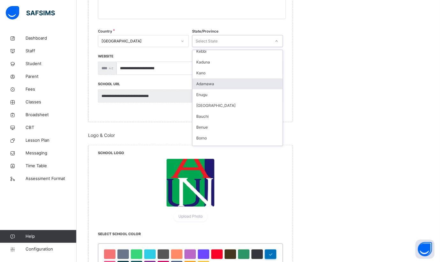
click at [221, 83] on div "Adamawa" at bounding box center [238, 84] width 90 height 11
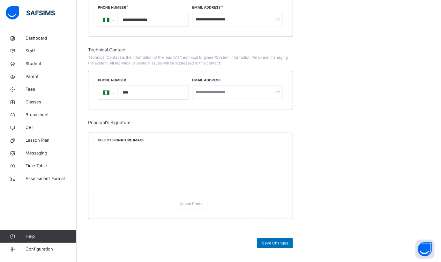
scroll to position [572, 0]
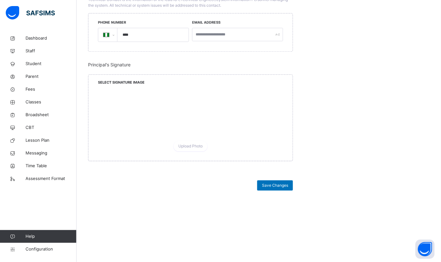
click at [278, 187] on div "Save Changes" at bounding box center [275, 185] width 36 height 10
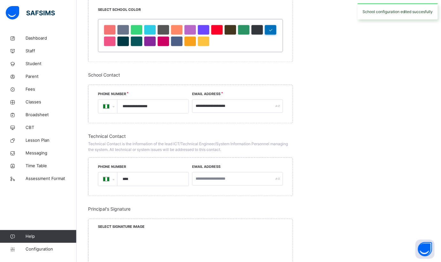
scroll to position [427, 0]
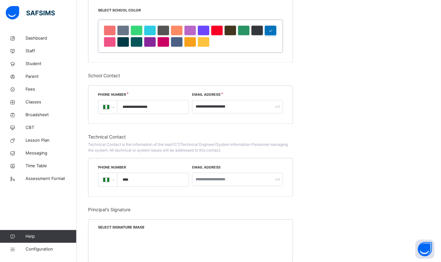
click at [160, 107] on input "**********" at bounding box center [152, 106] width 66 height 13
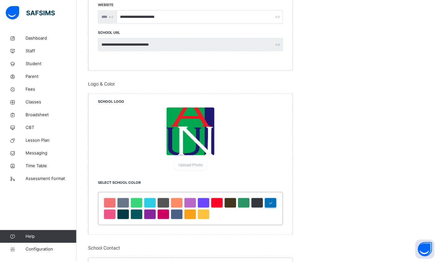
scroll to position [290, 0]
